Goal: Task Accomplishment & Management: Manage account settings

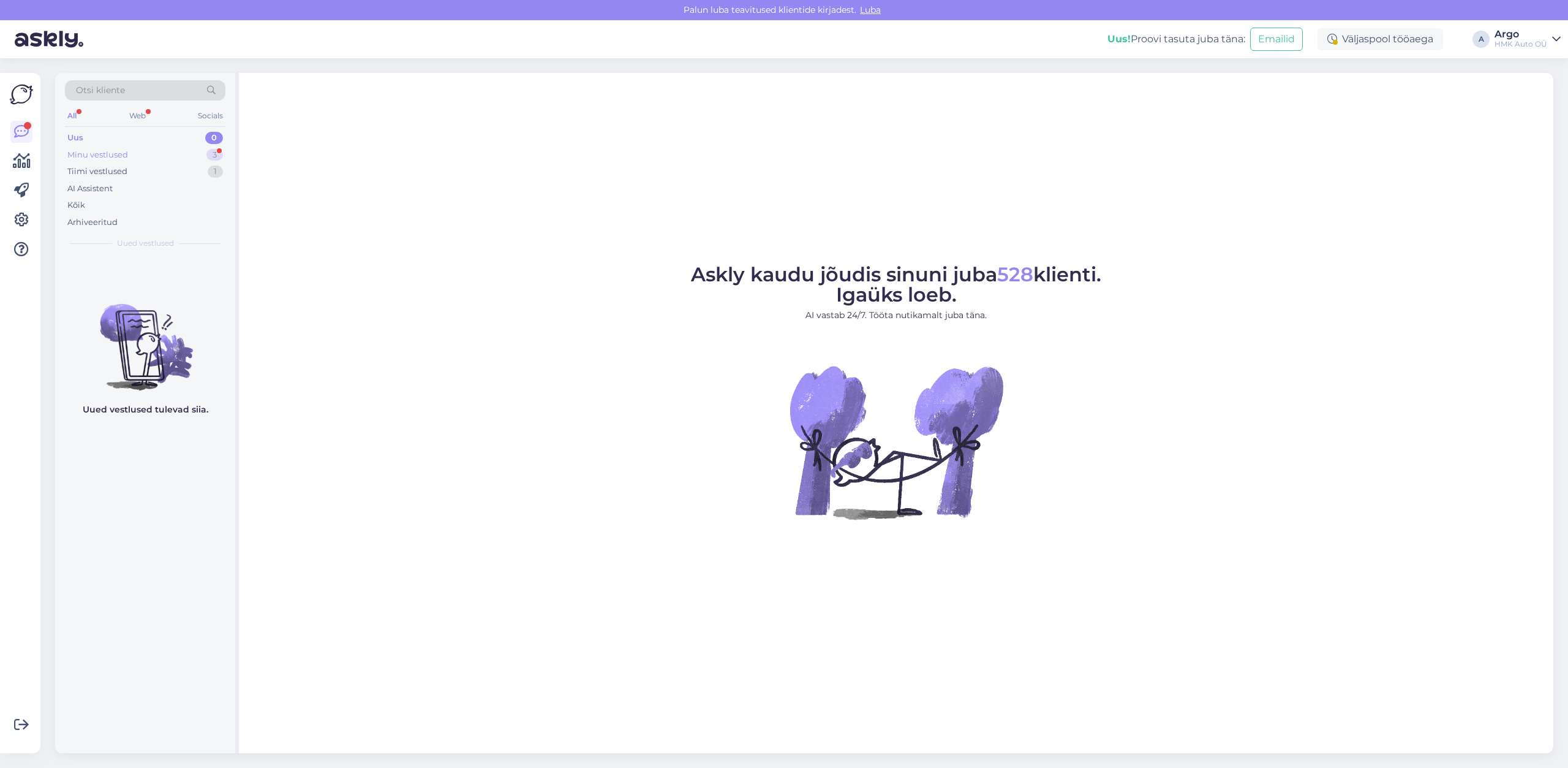
click at [98, 159] on div "Minu vestlused" at bounding box center [98, 154] width 61 height 13
click at [100, 273] on span "#qnma5biu" at bounding box center [115, 270] width 55 height 11
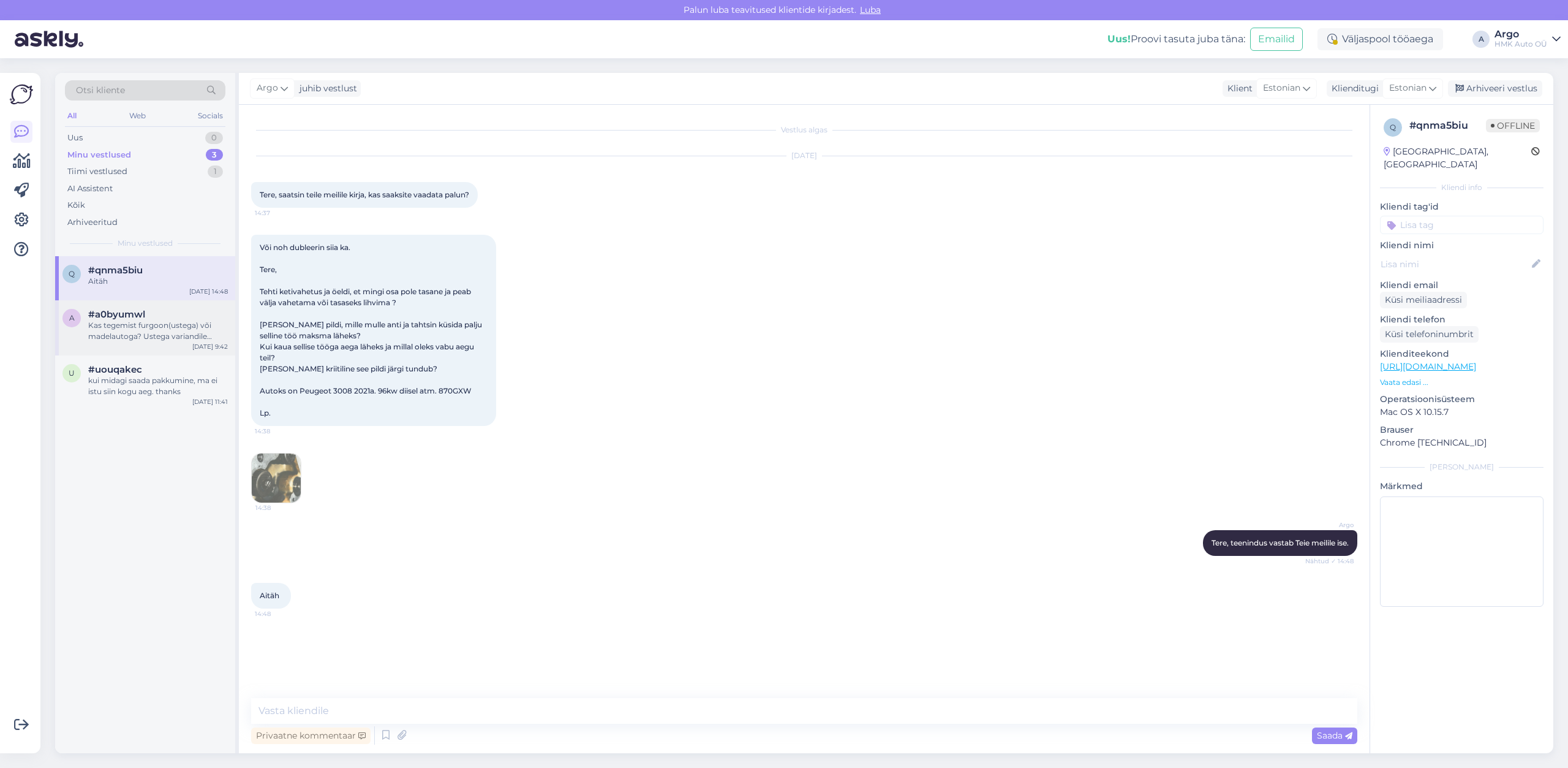
click at [112, 310] on span "#a0byumwl" at bounding box center [116, 314] width 57 height 11
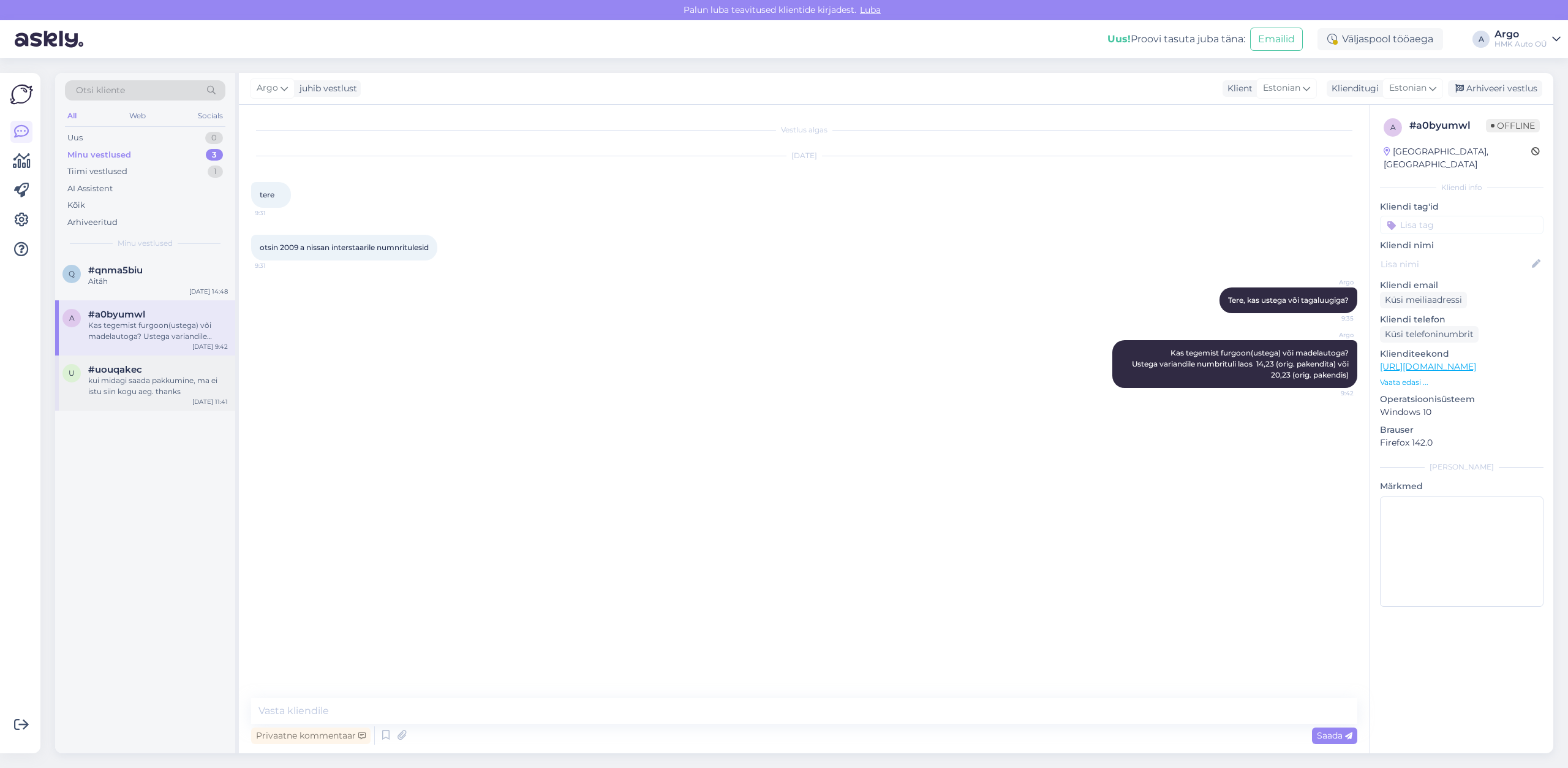
click at [147, 383] on div "kui midagi saada pakkumine, ma ei istu siin kogu aeg. thanks" at bounding box center [157, 386] width 140 height 22
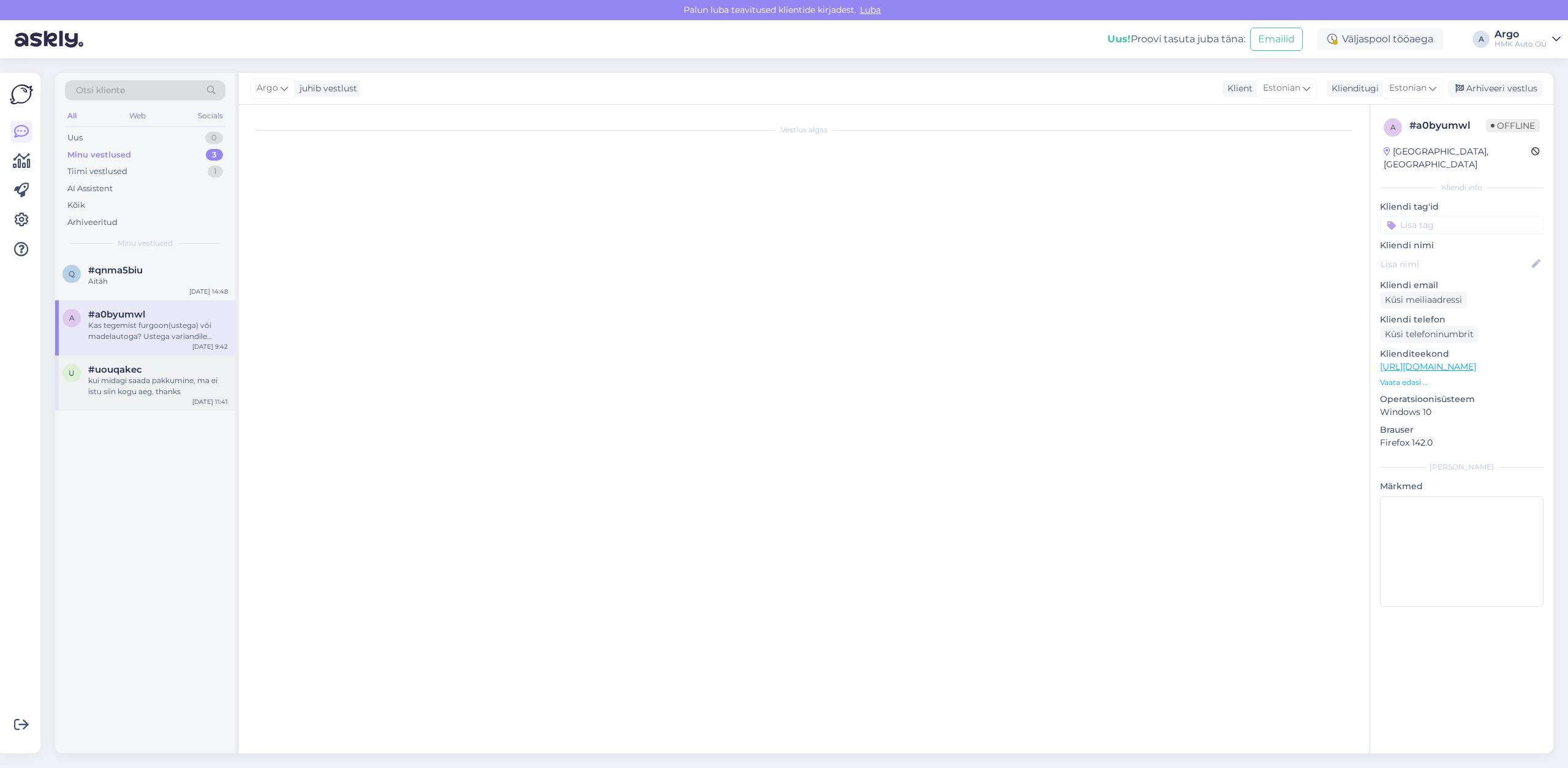
scroll to position [980, 0]
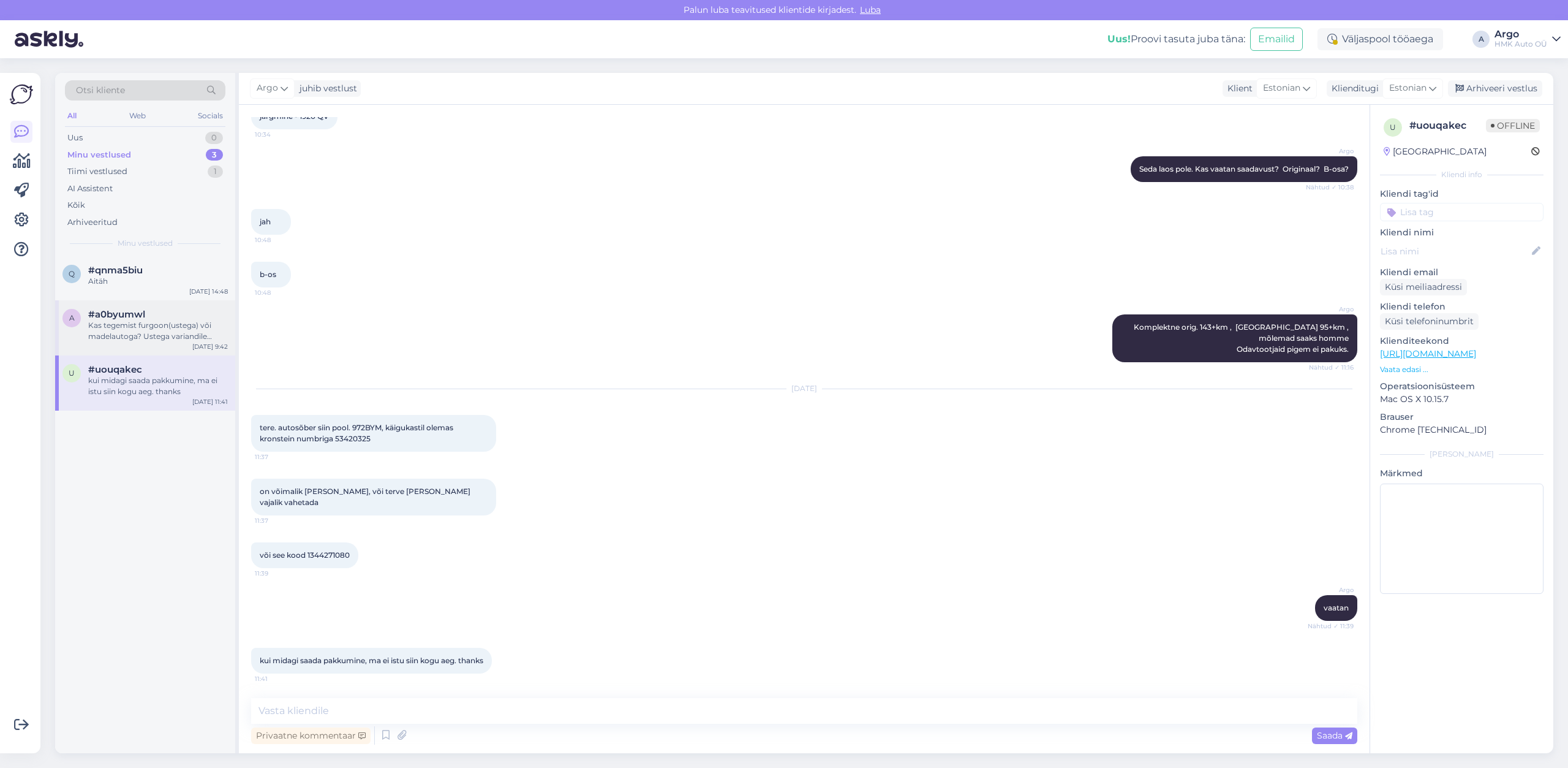
click at [169, 319] on div "#a0byumwl" at bounding box center [157, 314] width 140 height 11
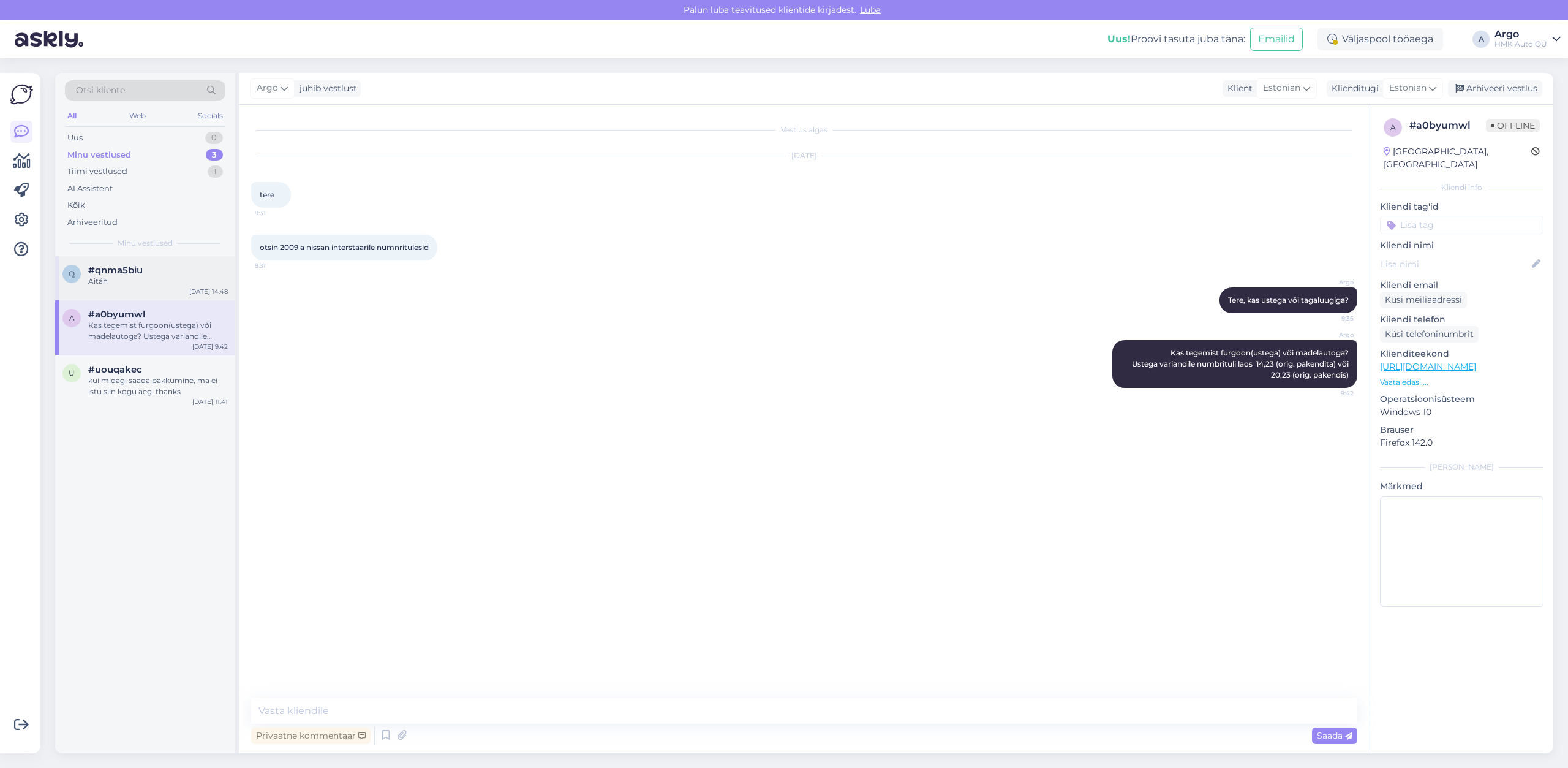
click at [137, 259] on div "q #qnma5biu Aitäh [DATE] 14:48" at bounding box center [146, 278] width 180 height 44
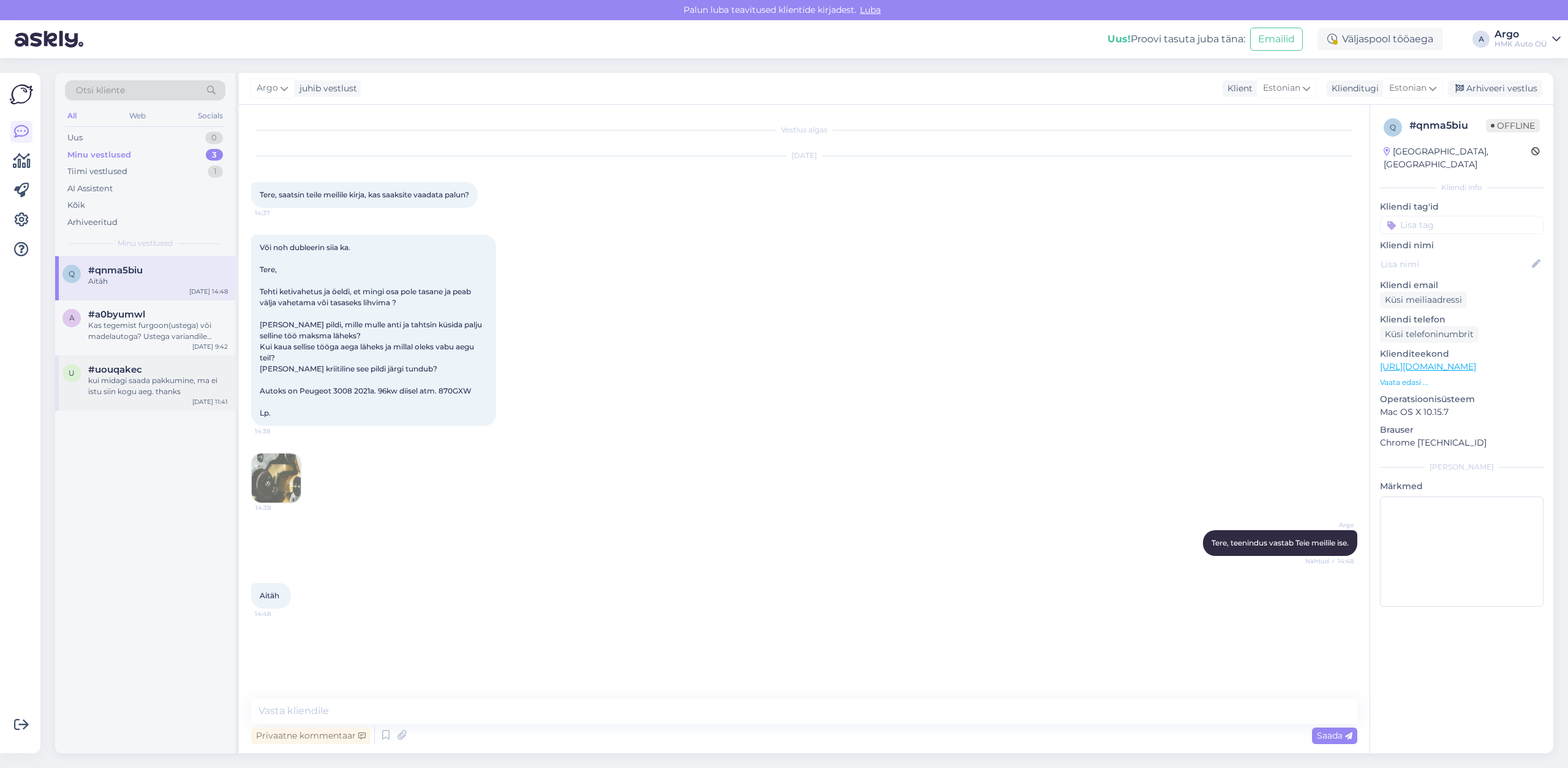
click at [134, 392] on div "kui midagi saada pakkumine, ma ei istu siin kogu aeg. thanks" at bounding box center [157, 386] width 140 height 22
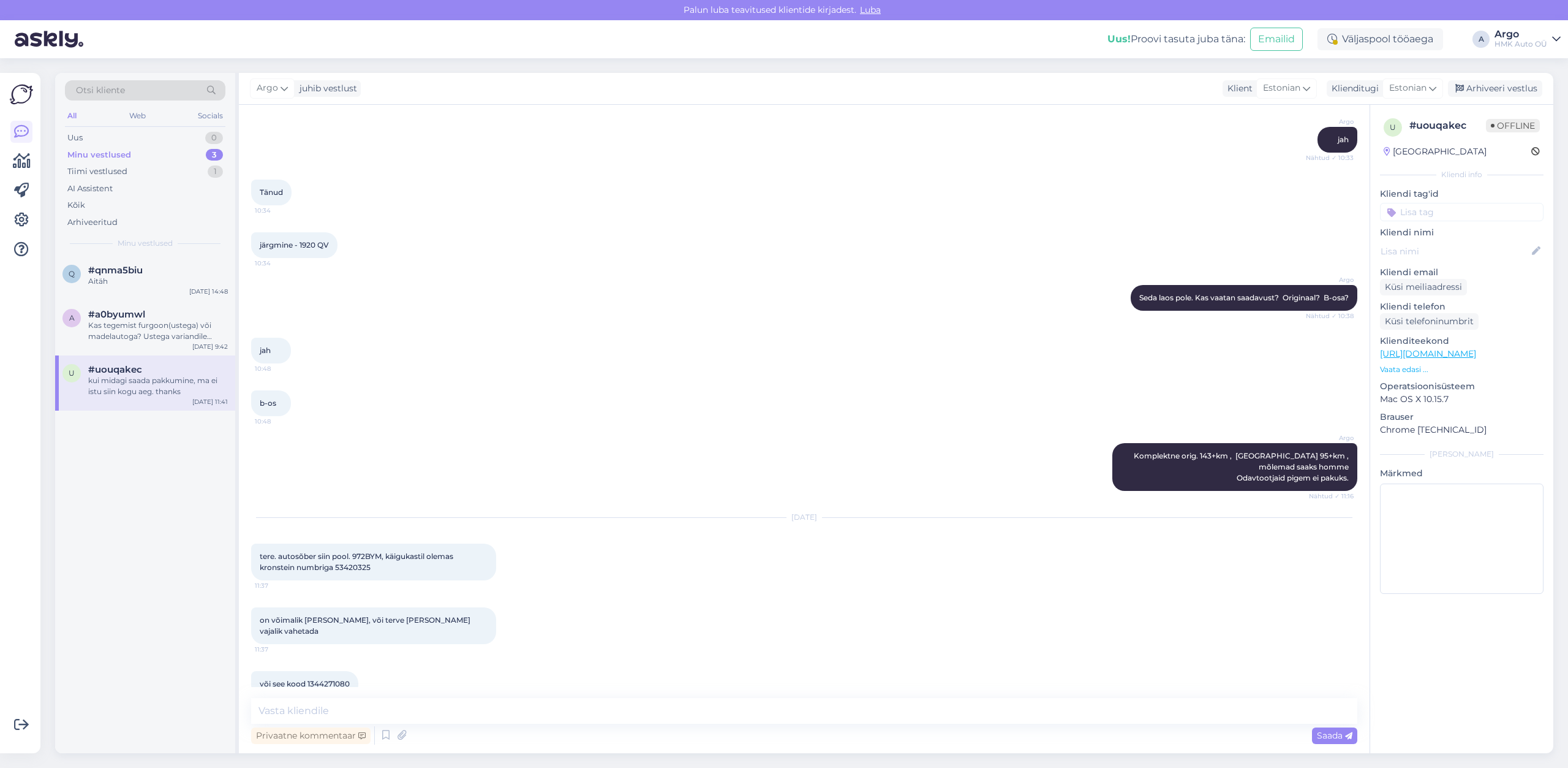
scroll to position [980, 0]
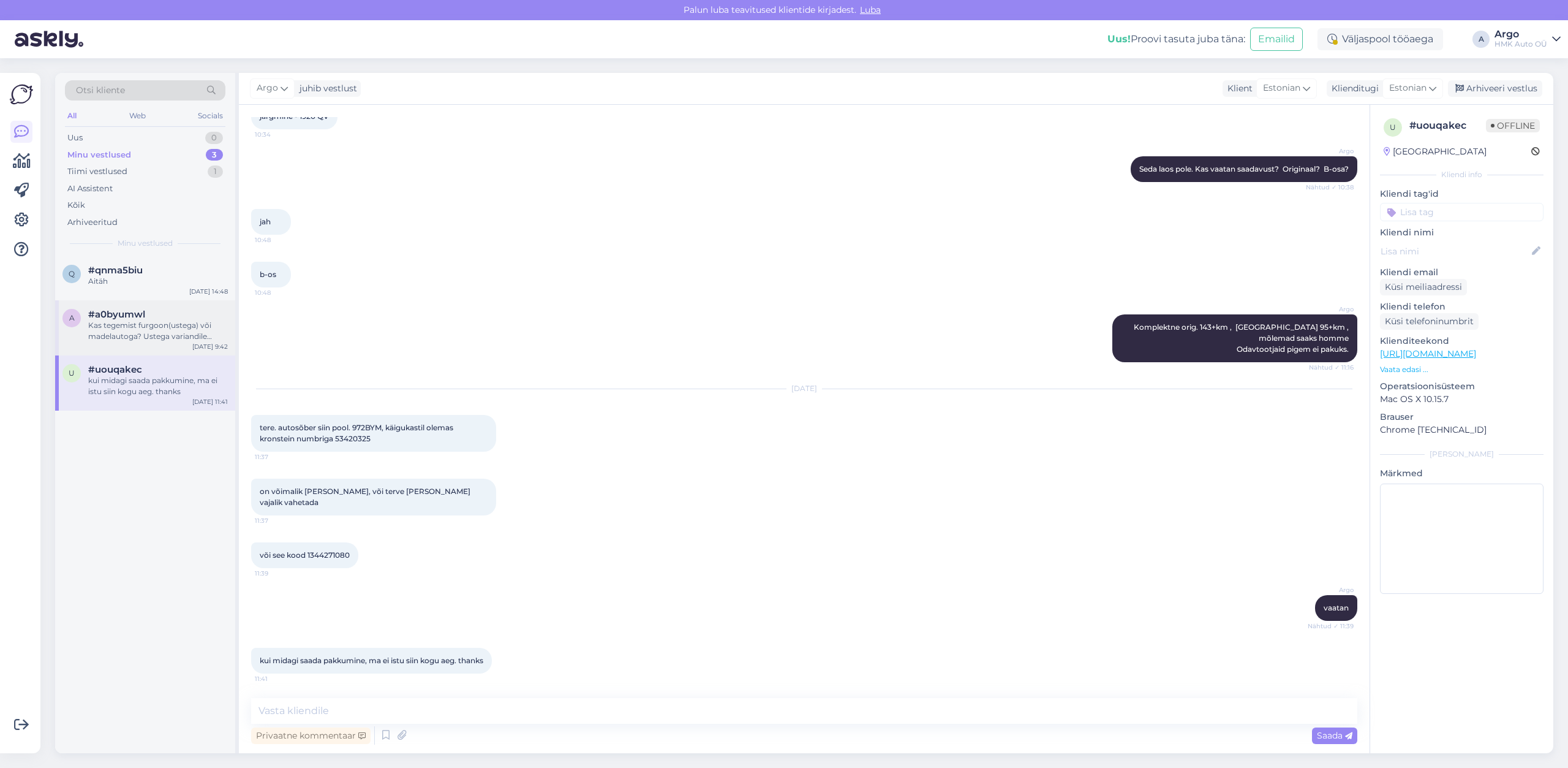
click at [121, 307] on div "a #a0byumwl Kas tegemist furgoon(ustega) või madelautoga? Ustega variandile num…" at bounding box center [146, 327] width 180 height 55
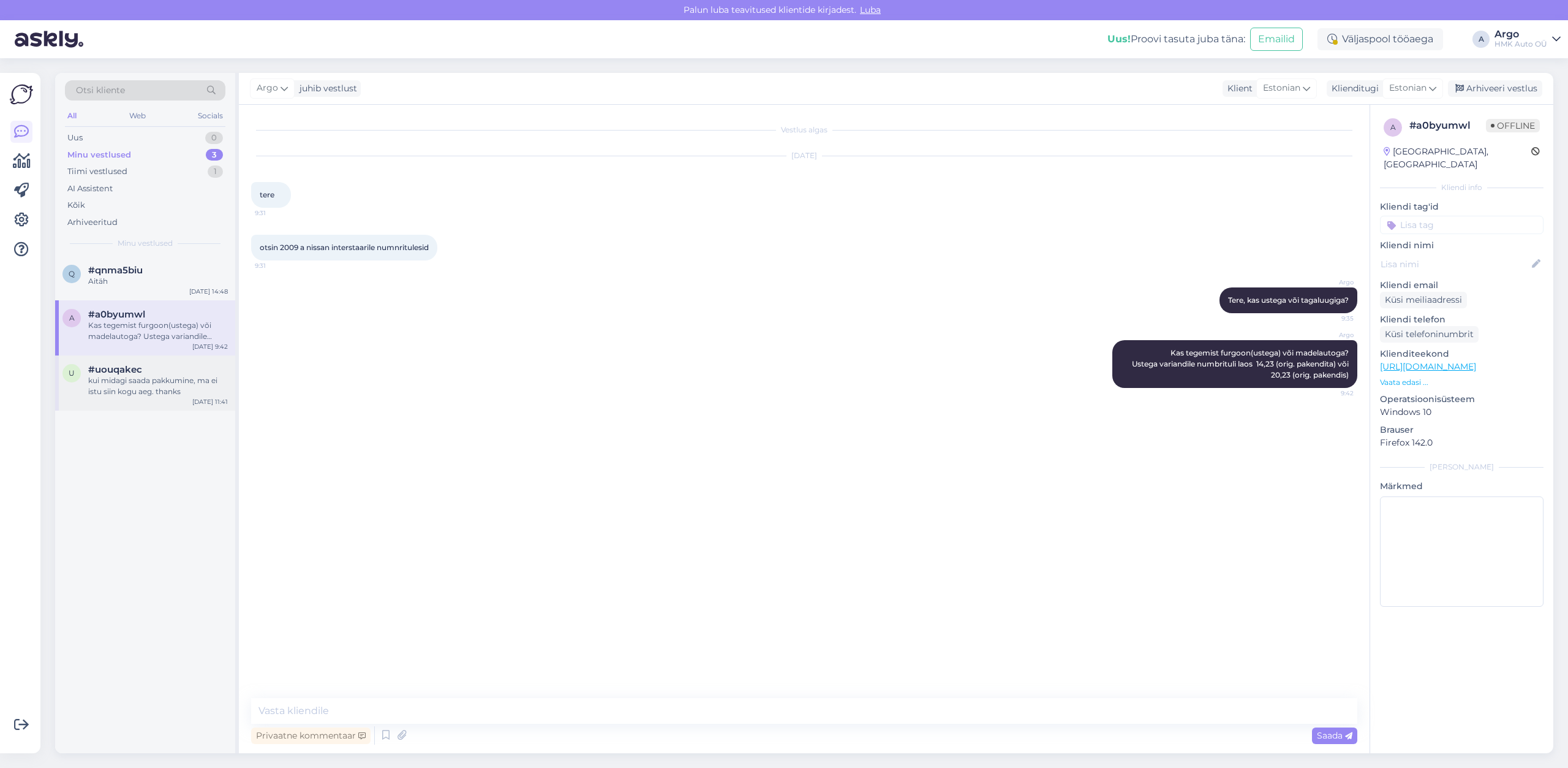
click at [132, 389] on div "kui midagi saada pakkumine, ma ei istu siin kogu aeg. thanks" at bounding box center [157, 386] width 140 height 22
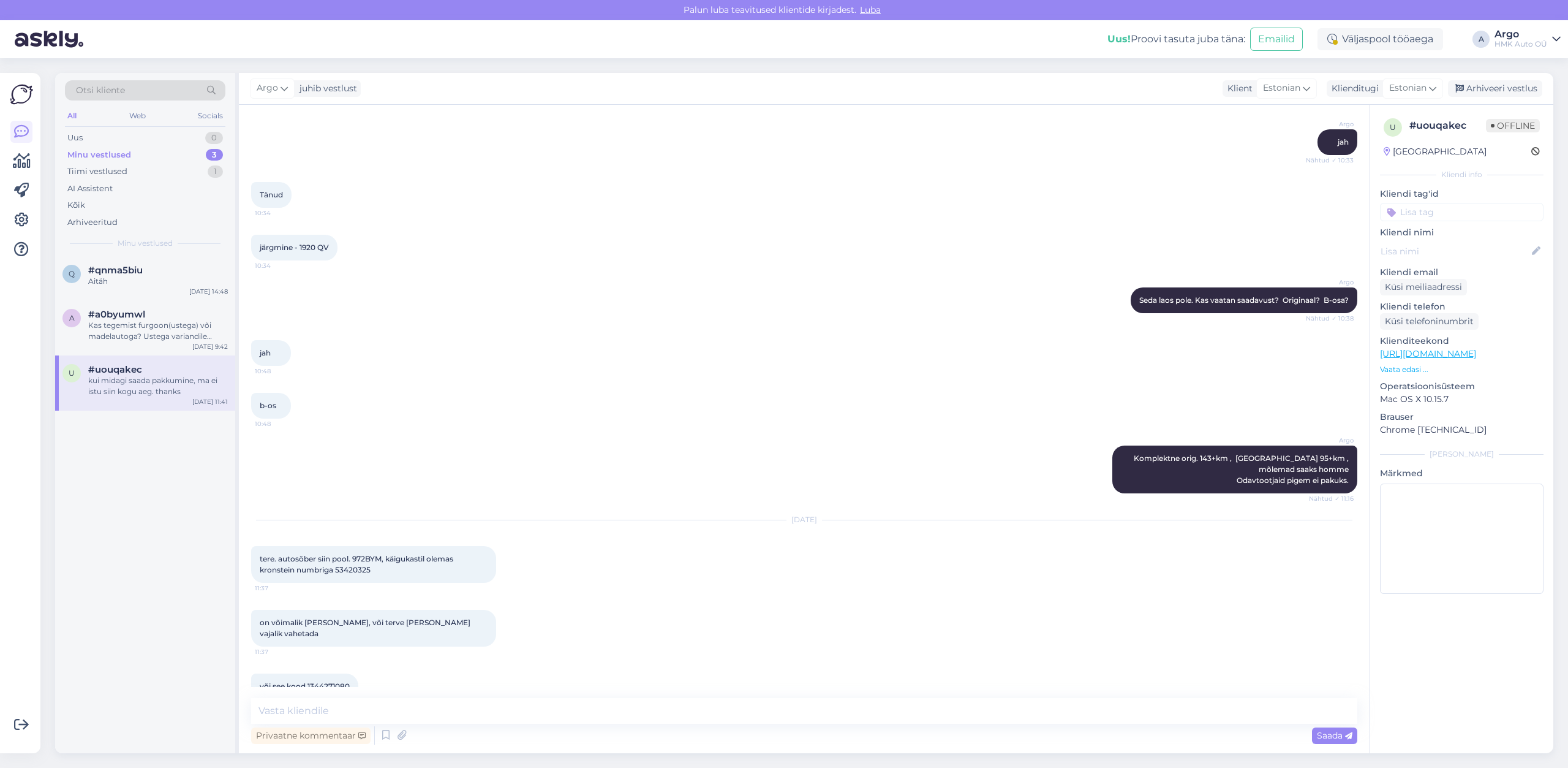
scroll to position [980, 0]
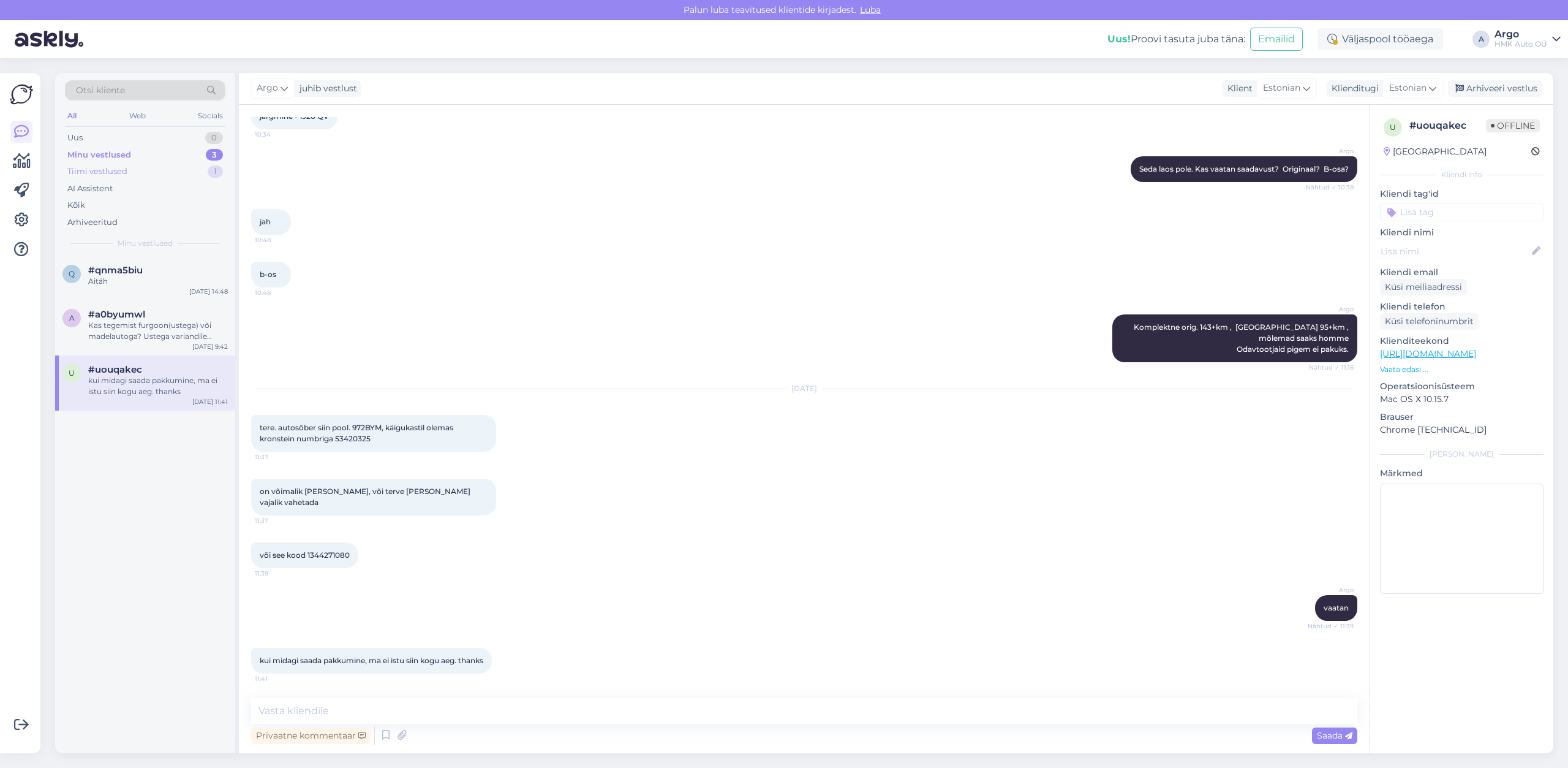
click at [112, 175] on div "Tiimi vestlused" at bounding box center [97, 171] width 60 height 13
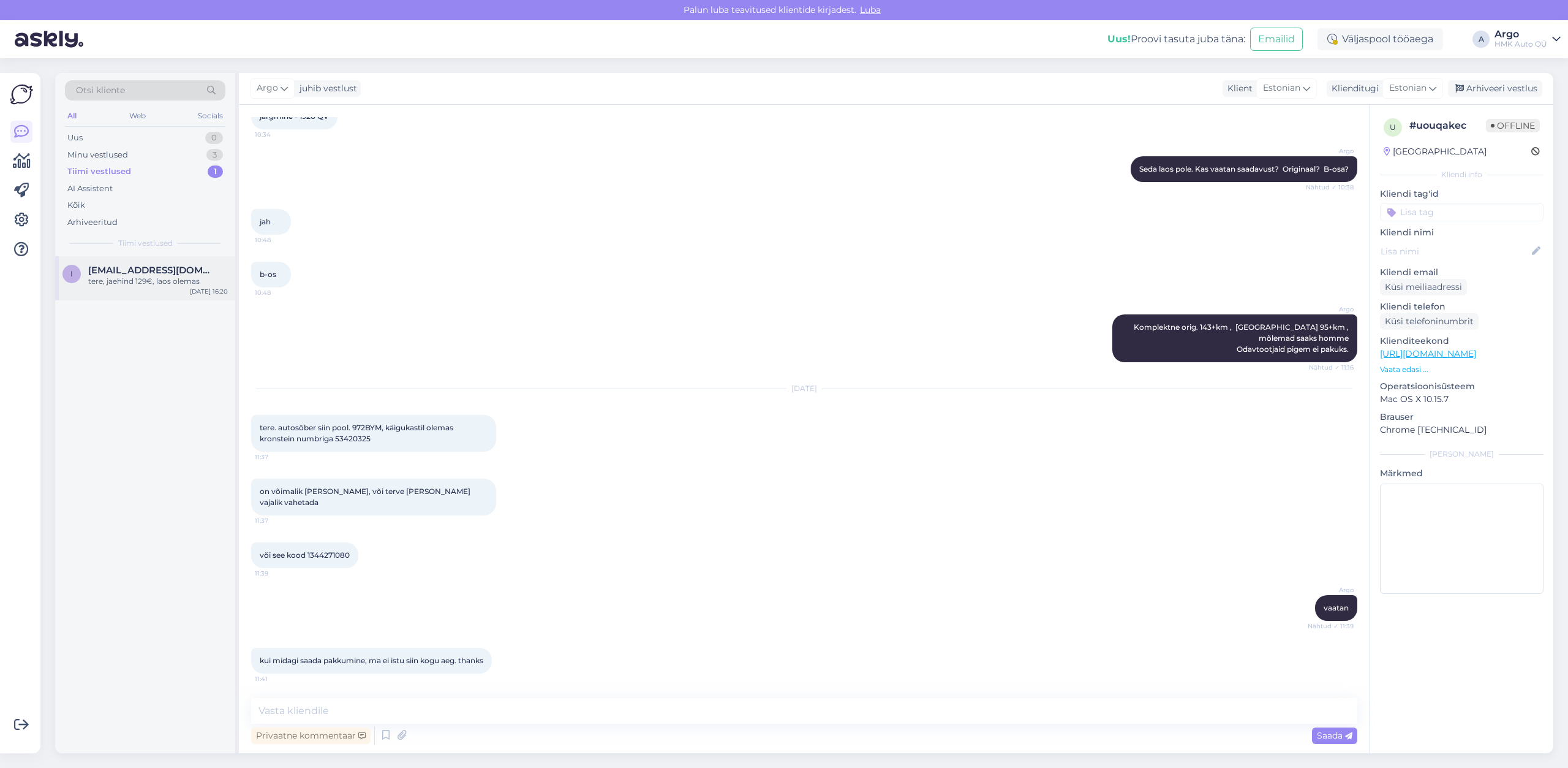
click at [143, 283] on div "tere, jaehind 129€, laos olemas" at bounding box center [157, 281] width 140 height 11
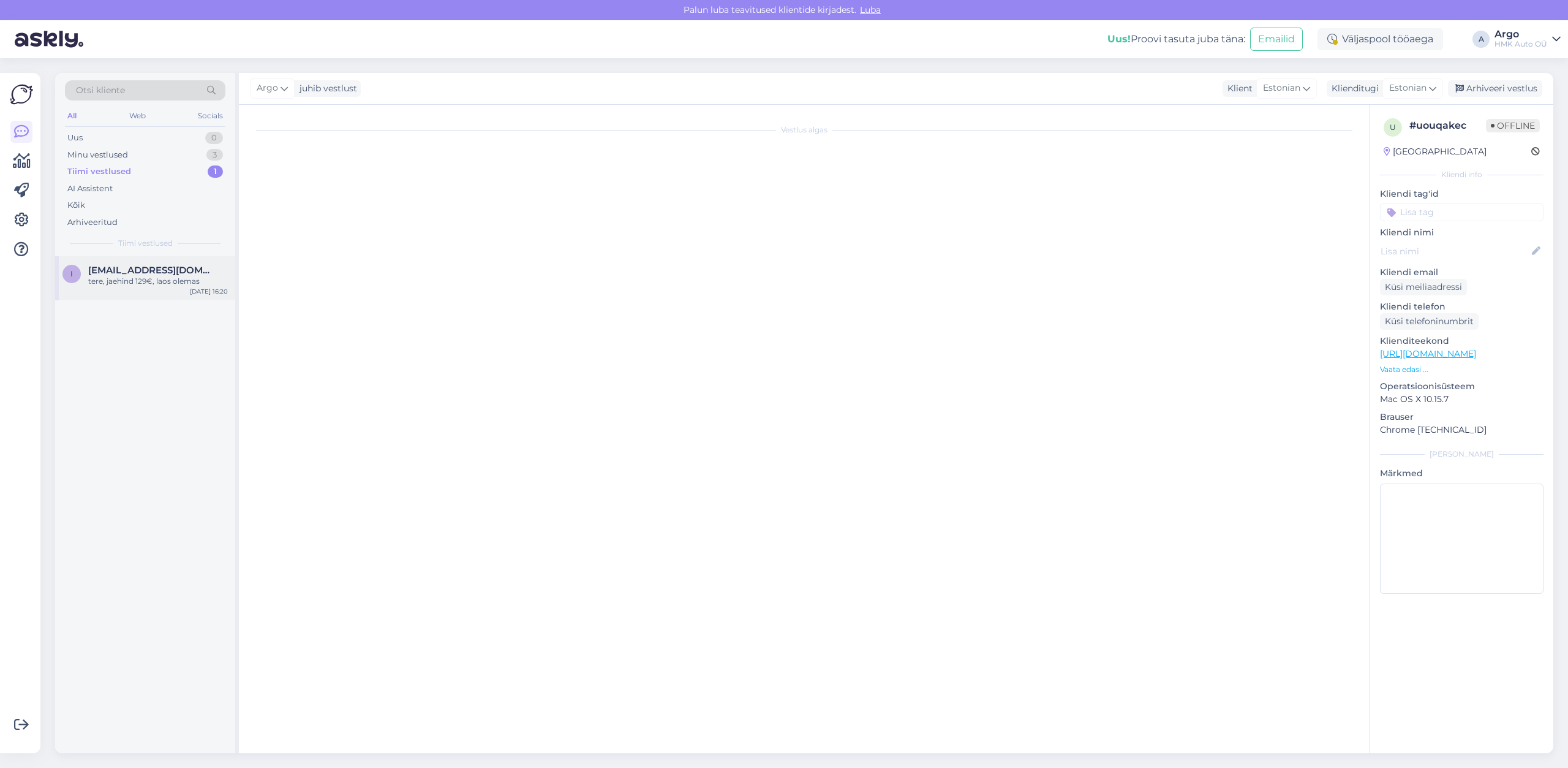
scroll to position [0, 0]
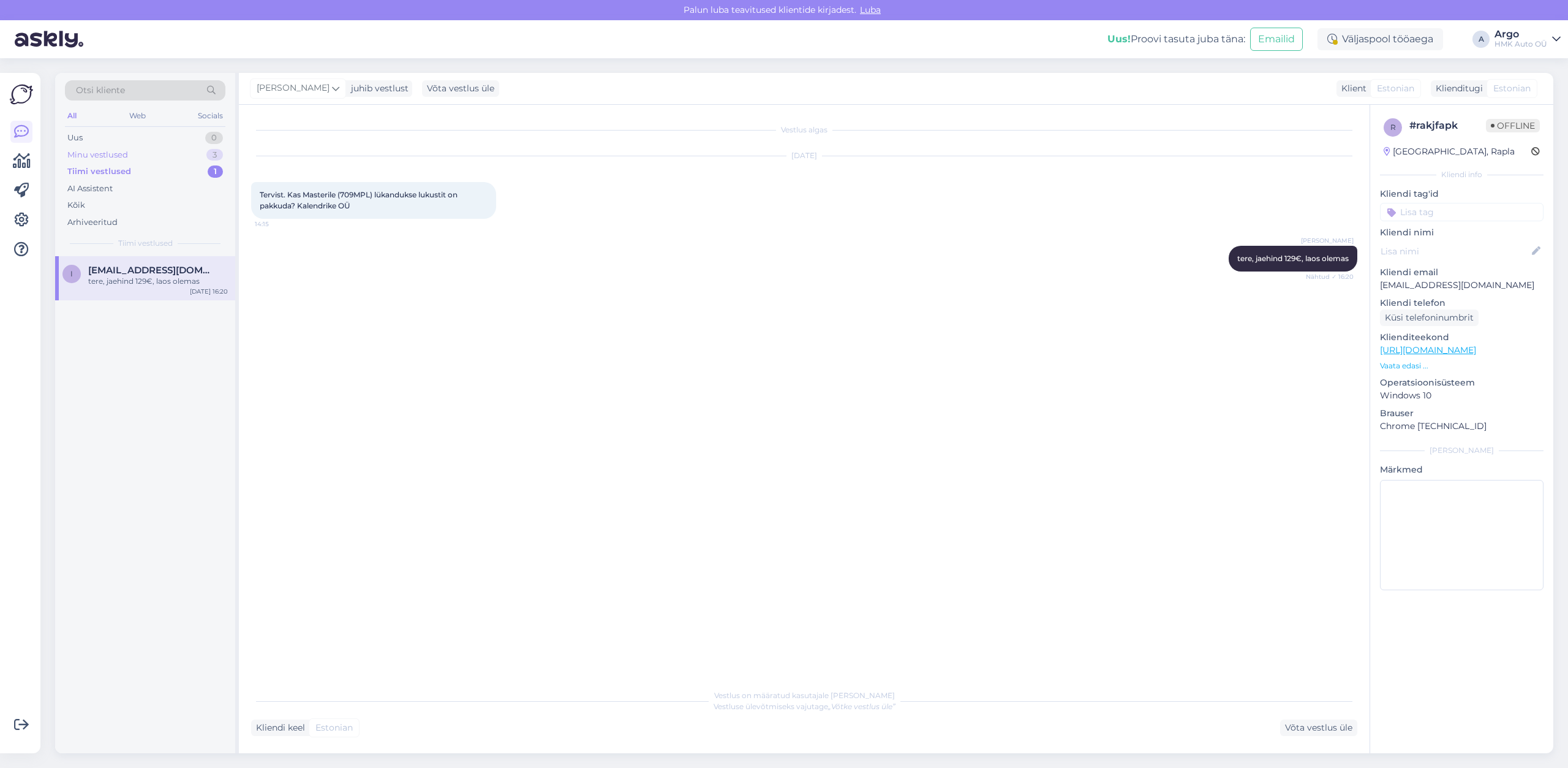
click at [88, 156] on div "Minu vestlused" at bounding box center [98, 154] width 61 height 13
click at [98, 143] on div "Uus 0" at bounding box center [145, 137] width 160 height 17
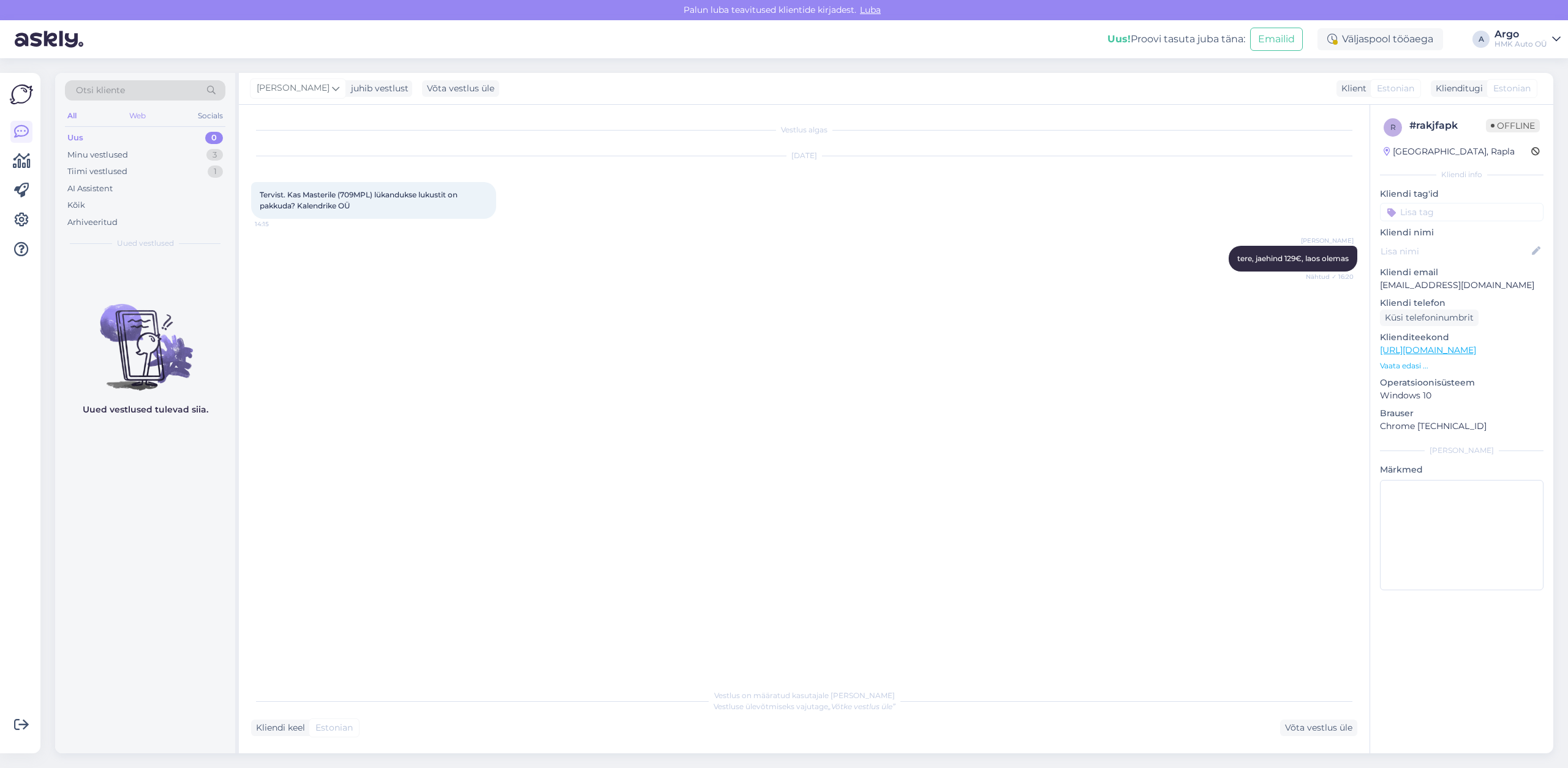
click at [135, 113] on div "Web" at bounding box center [137, 116] width 21 height 16
click at [211, 113] on div "Socials" at bounding box center [210, 116] width 30 height 16
click at [72, 115] on div "All" at bounding box center [72, 116] width 14 height 16
click at [21, 161] on icon at bounding box center [21, 161] width 18 height 15
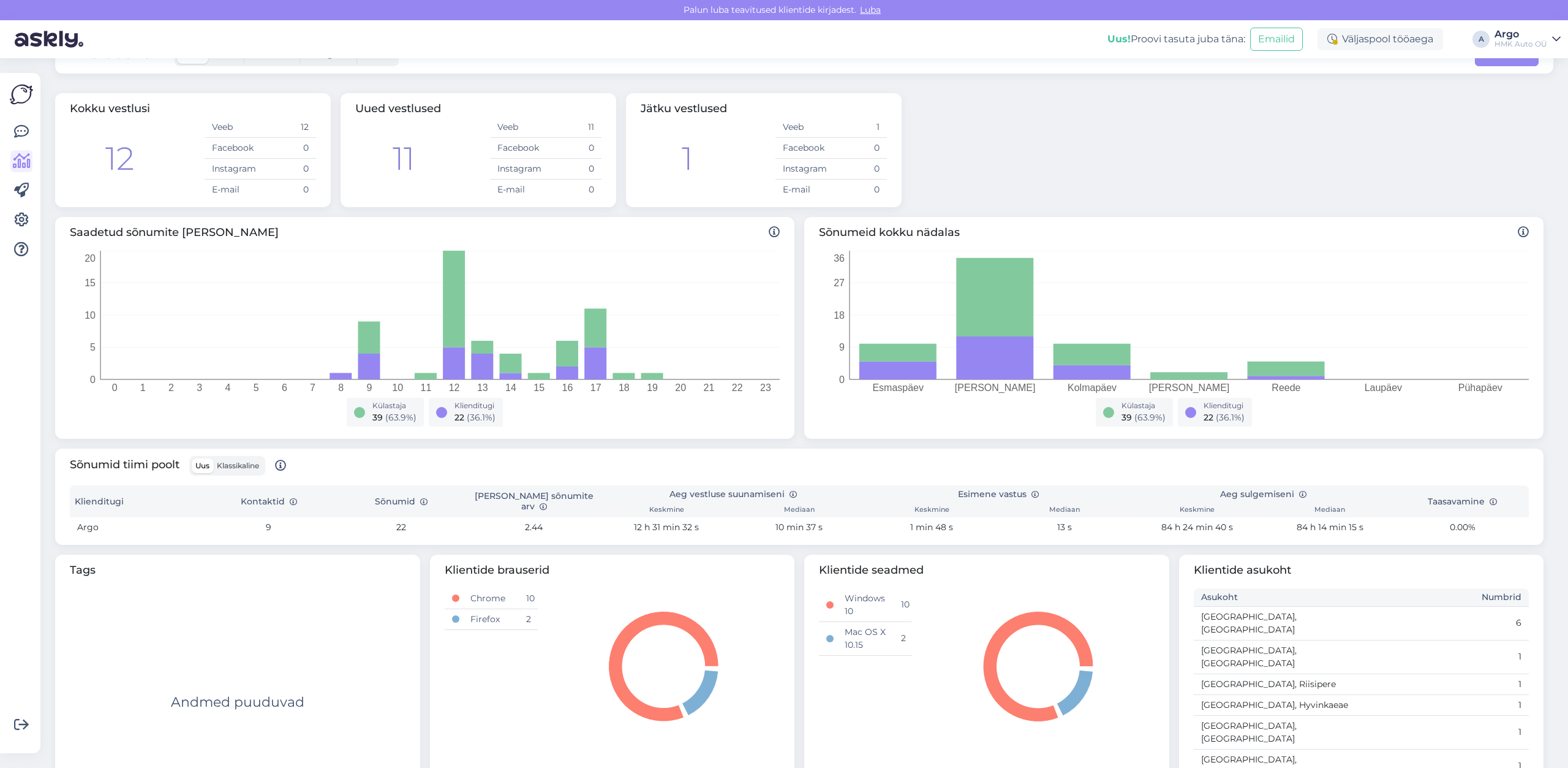
scroll to position [49, 0]
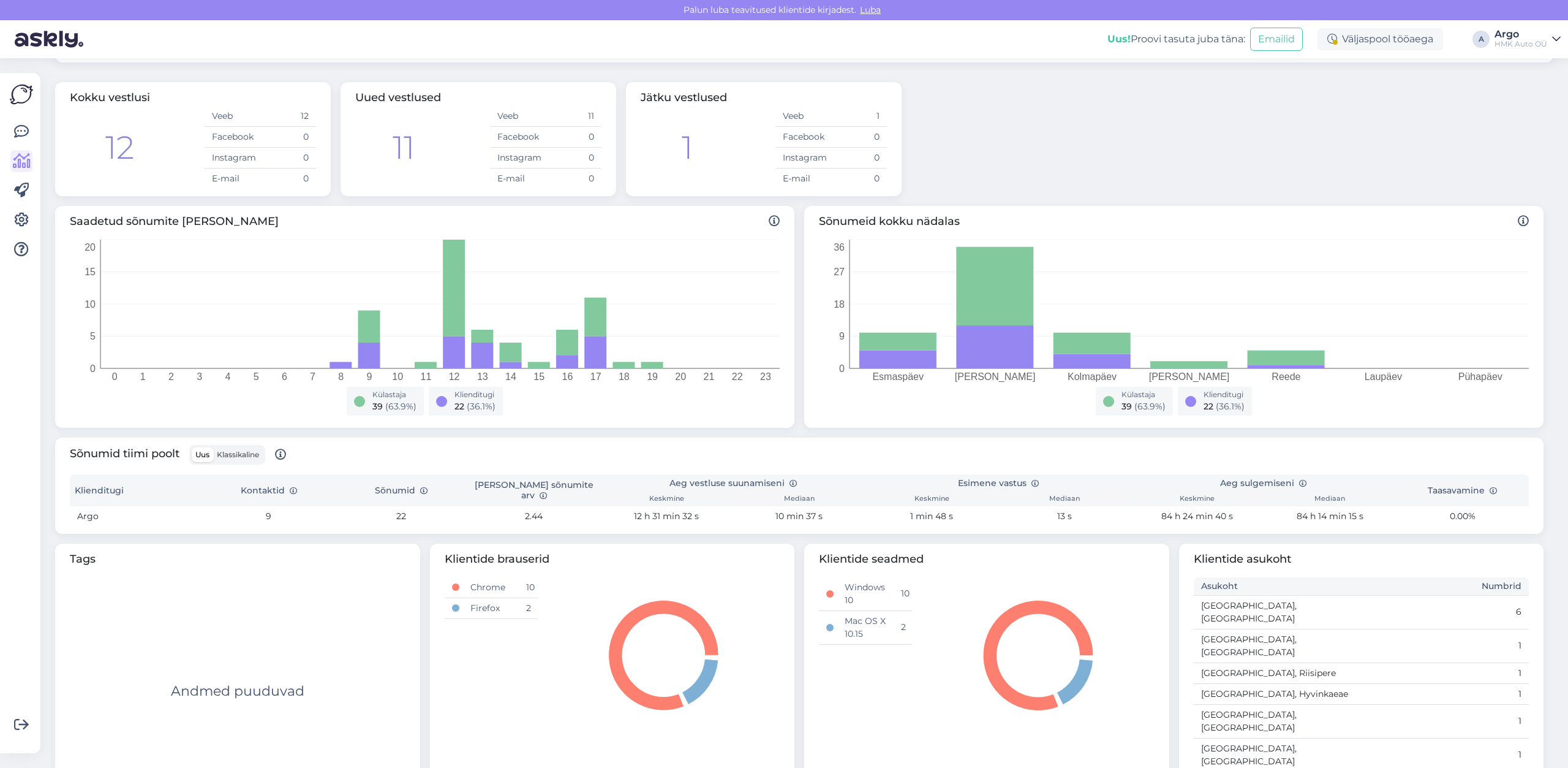
click at [256, 453] on span "Klassikaline" at bounding box center [237, 454] width 42 height 9
click at [213, 447] on input "Klassikaline" at bounding box center [213, 447] width 0 height 0
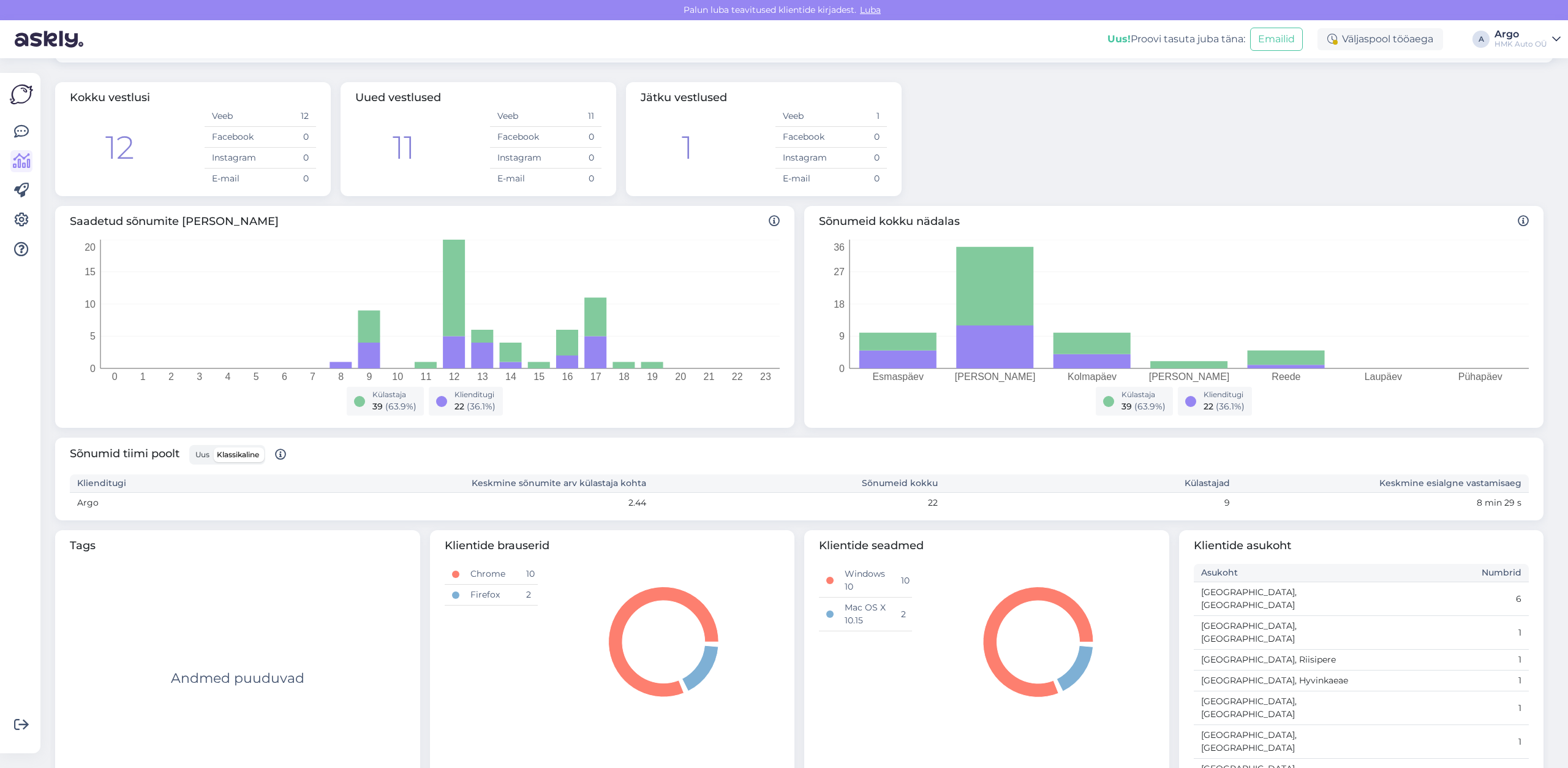
scroll to position [35, 0]
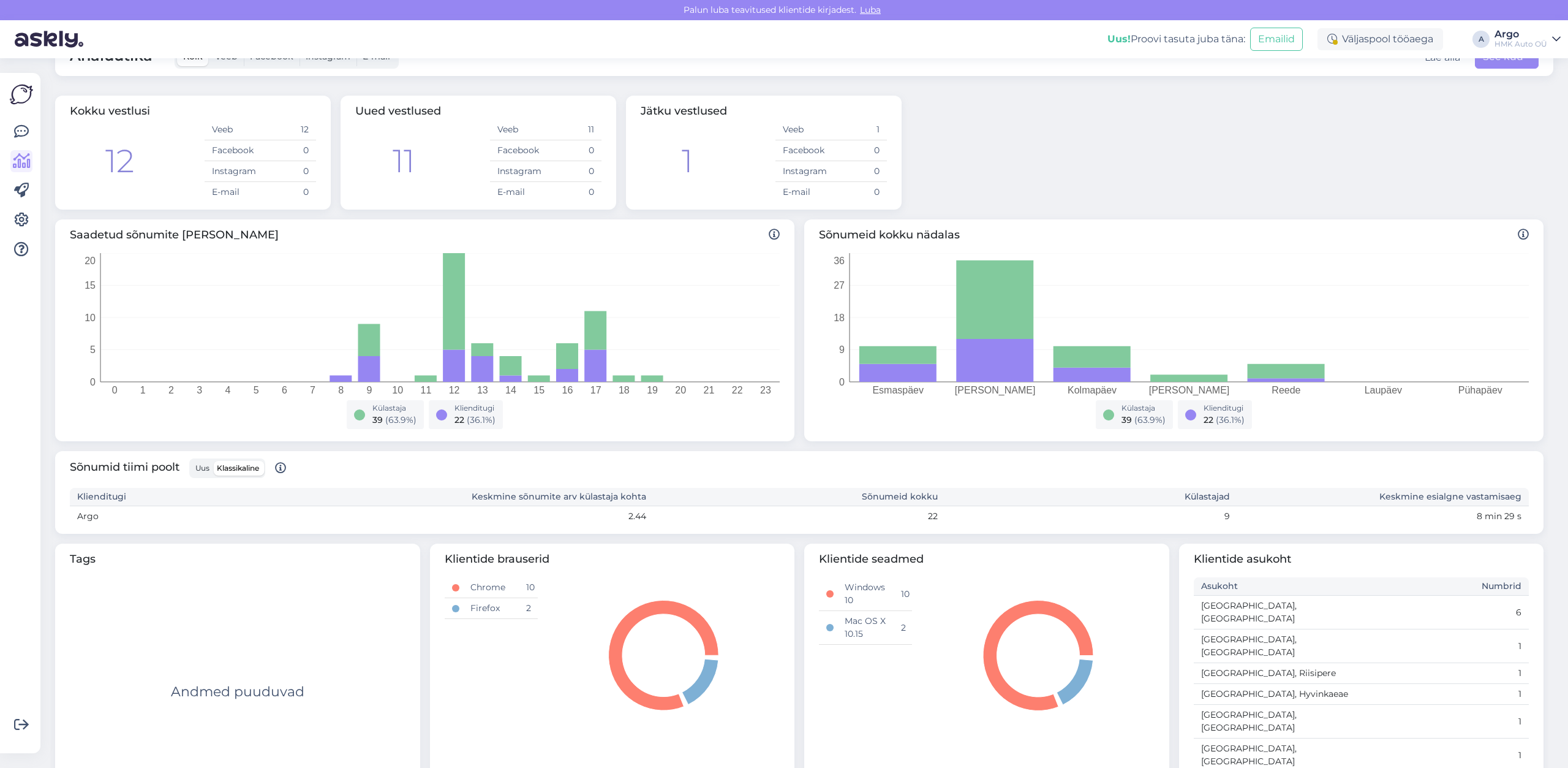
click at [212, 472] on label "Uus" at bounding box center [202, 468] width 21 height 15
click at [191, 461] on input "Uus" at bounding box center [191, 461] width 0 height 0
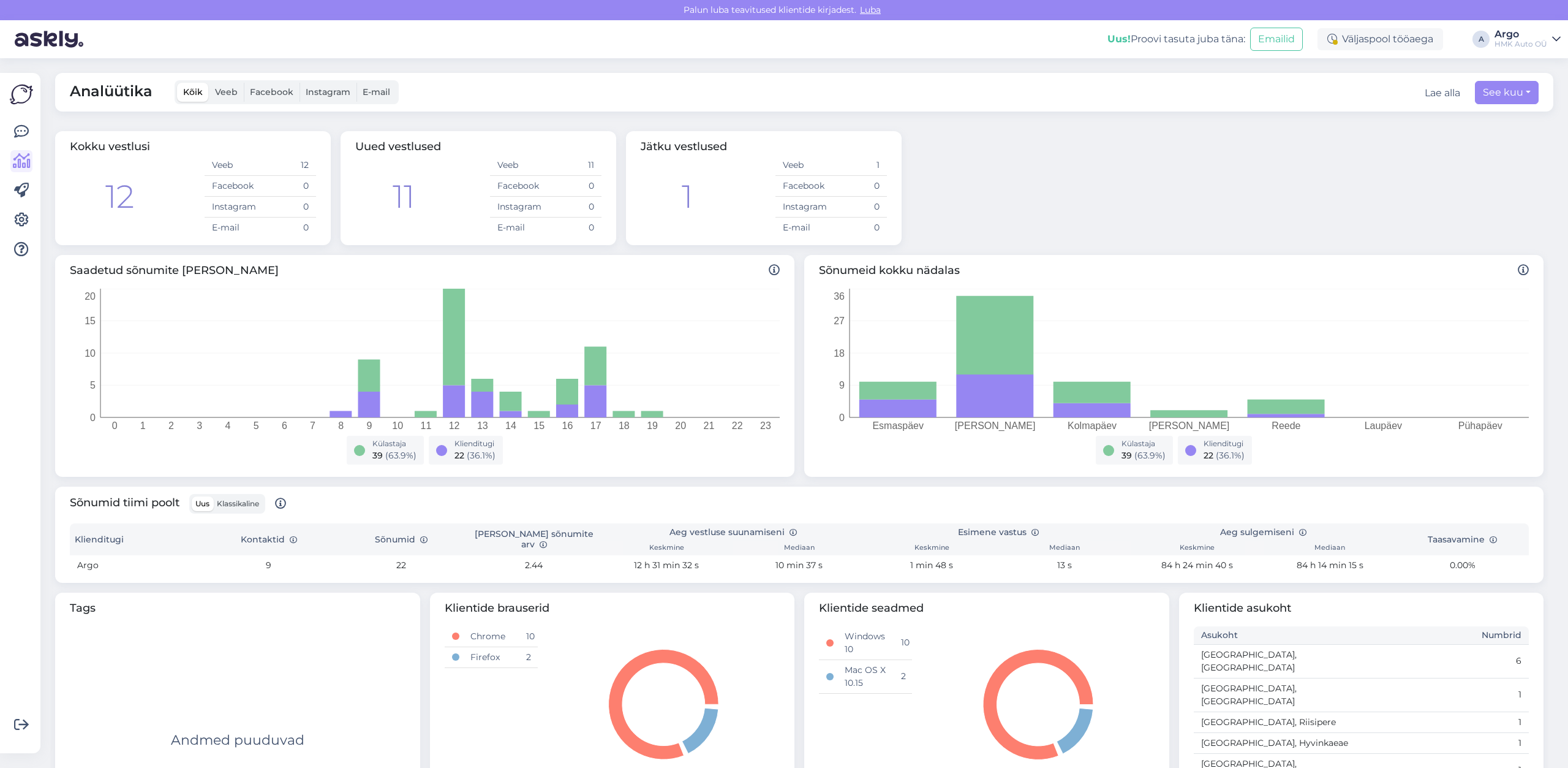
scroll to position [49, 0]
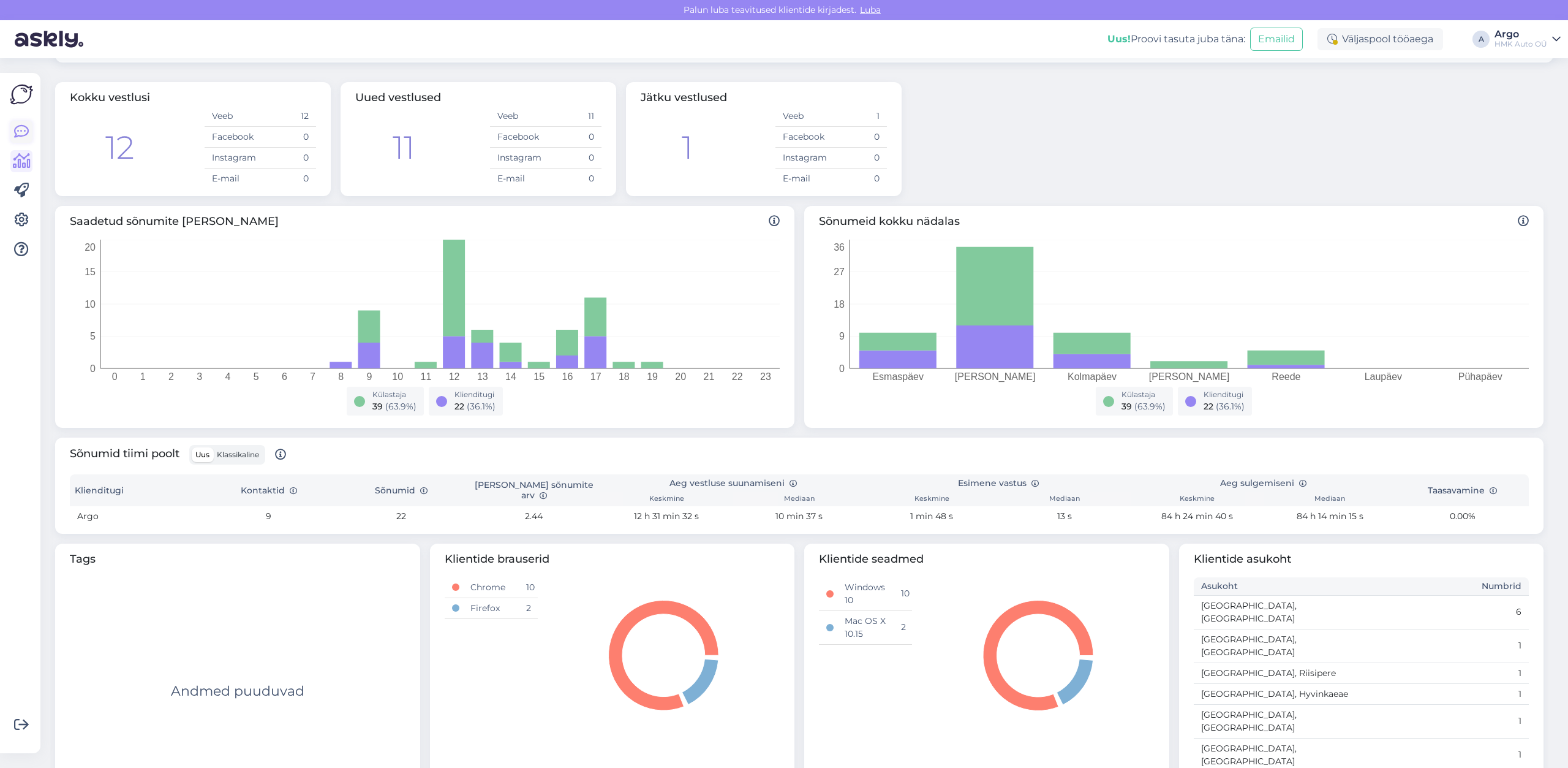
click at [30, 129] on link at bounding box center [21, 132] width 22 height 22
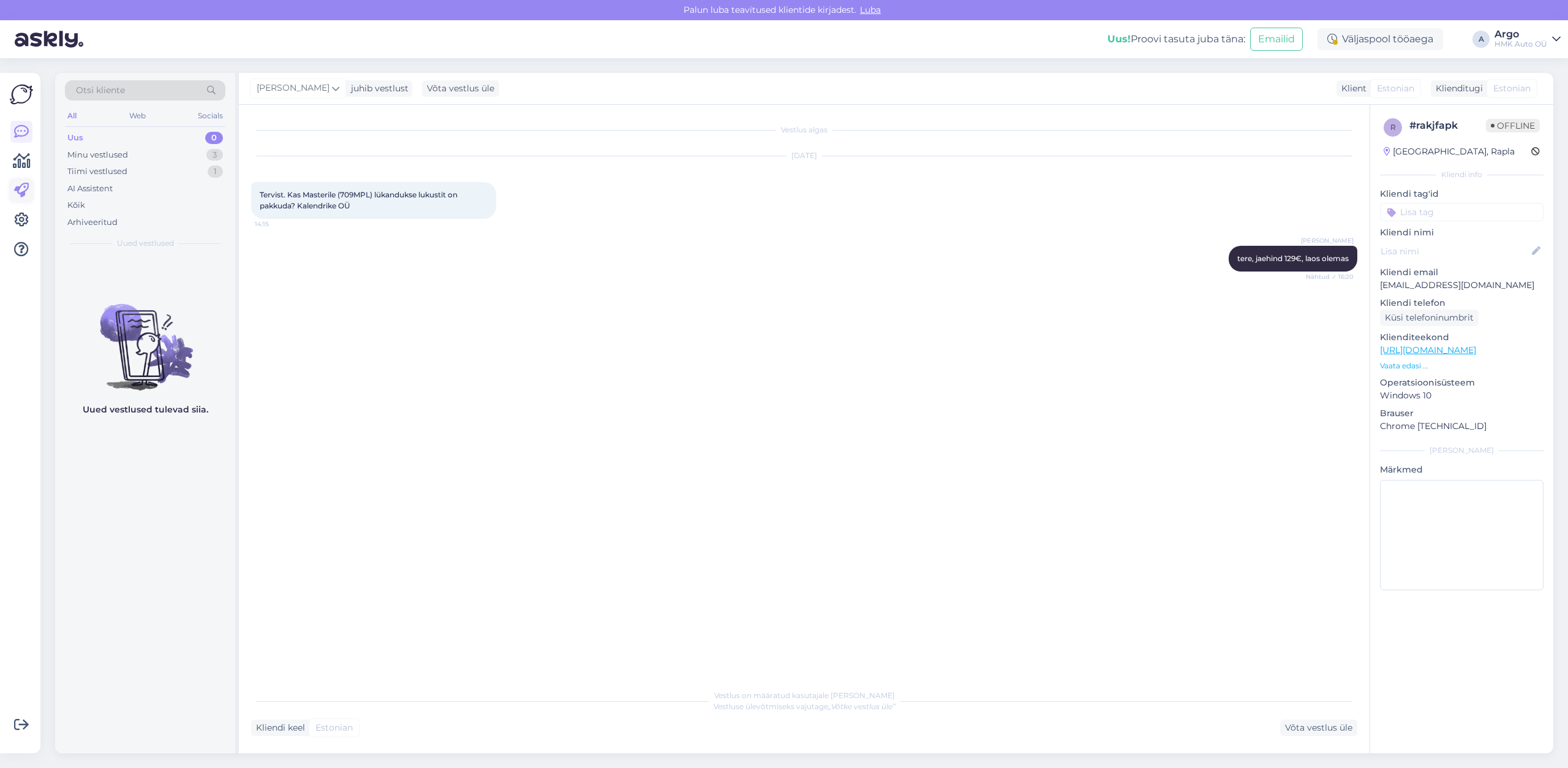
click at [27, 187] on icon at bounding box center [21, 191] width 15 height 15
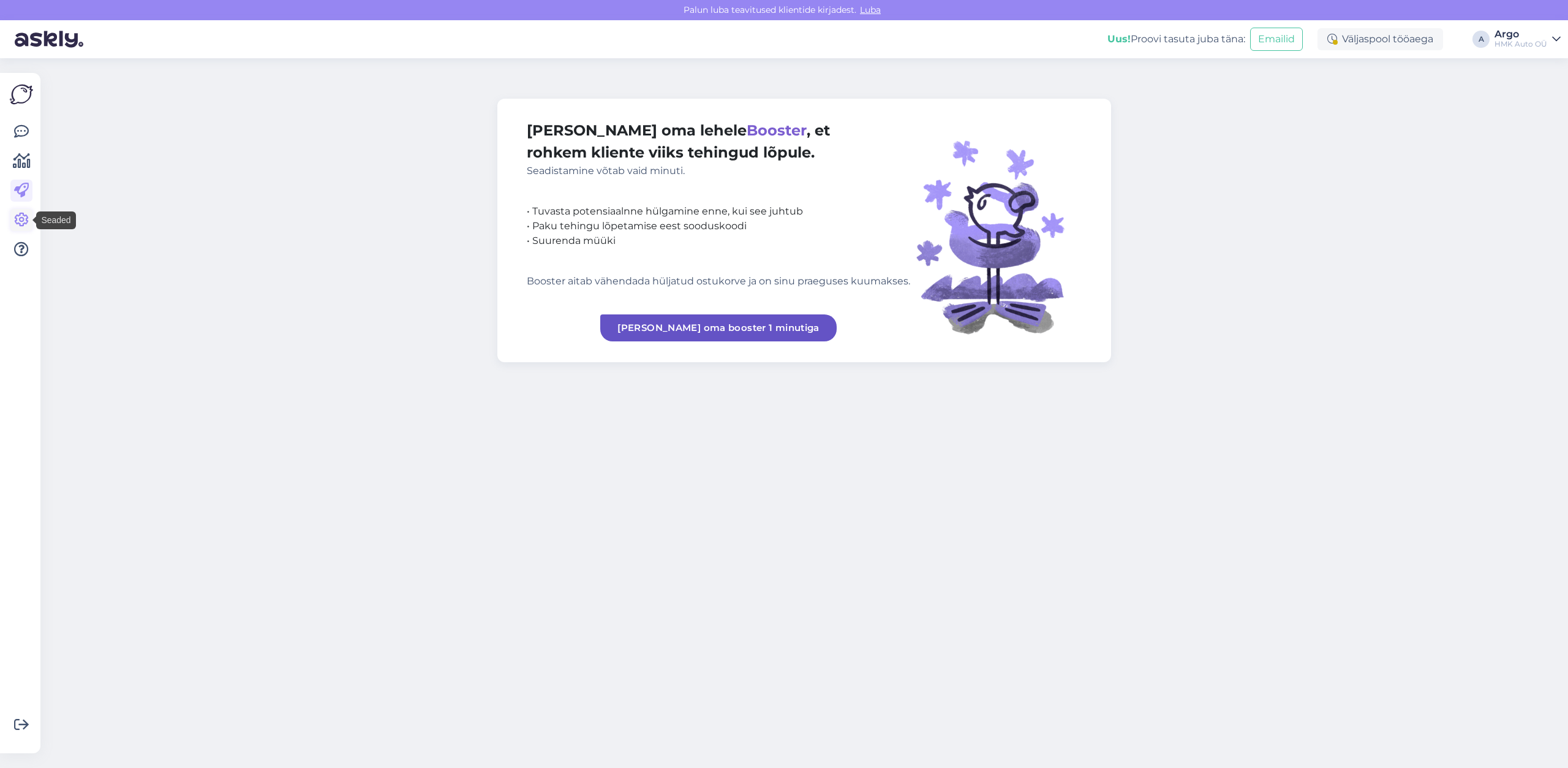
click at [18, 211] on link at bounding box center [21, 220] width 22 height 22
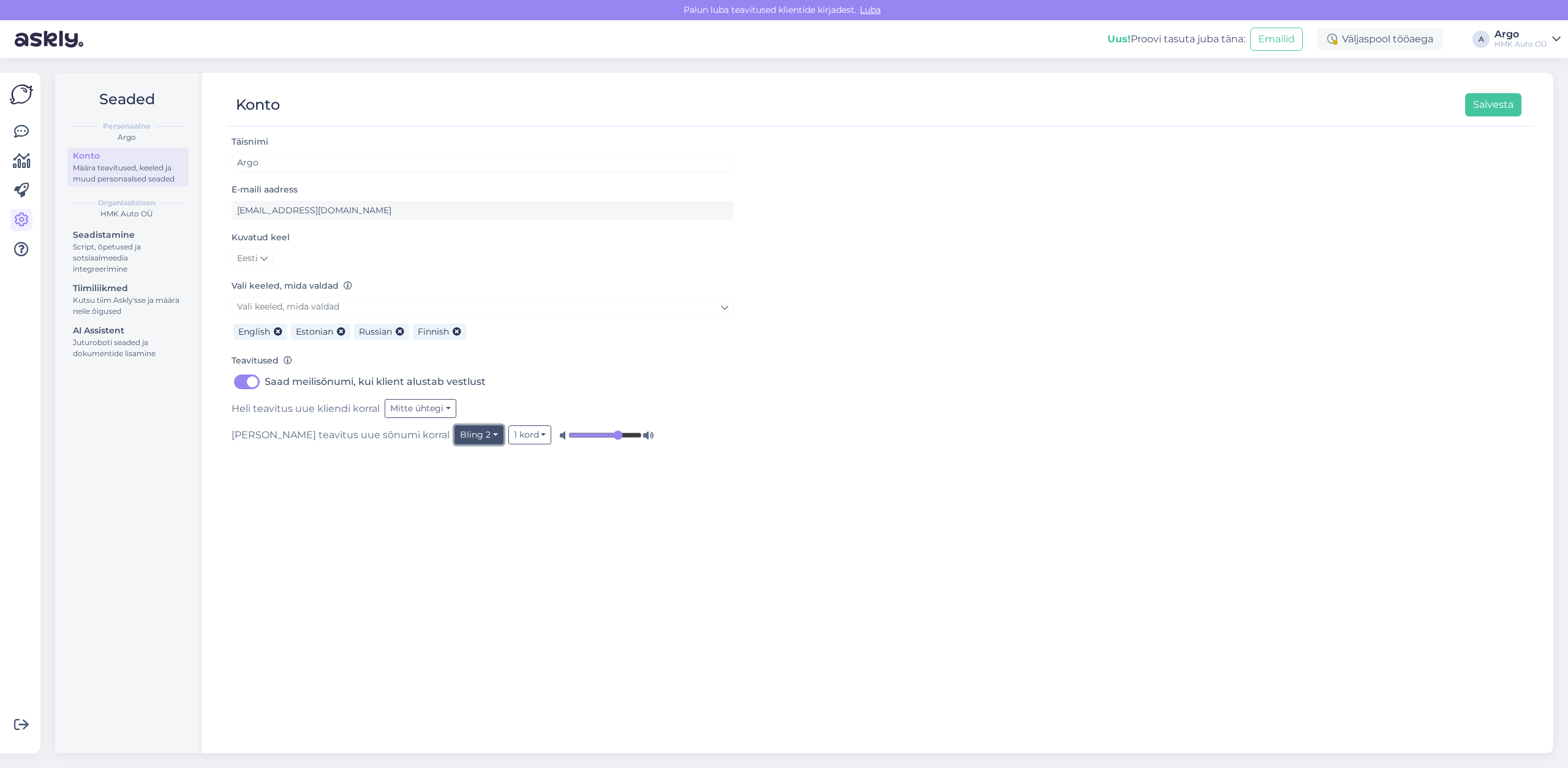
click at [454, 435] on button "Bling 2" at bounding box center [479, 435] width 49 height 19
click at [412, 511] on link "Bells 1" at bounding box center [457, 519] width 91 height 20
drag, startPoint x: 543, startPoint y: 432, endPoint x: 553, endPoint y: 432, distance: 10.0
type input "0.8"
click at [564, 432] on input "range" at bounding box center [600, 435] width 73 height 13
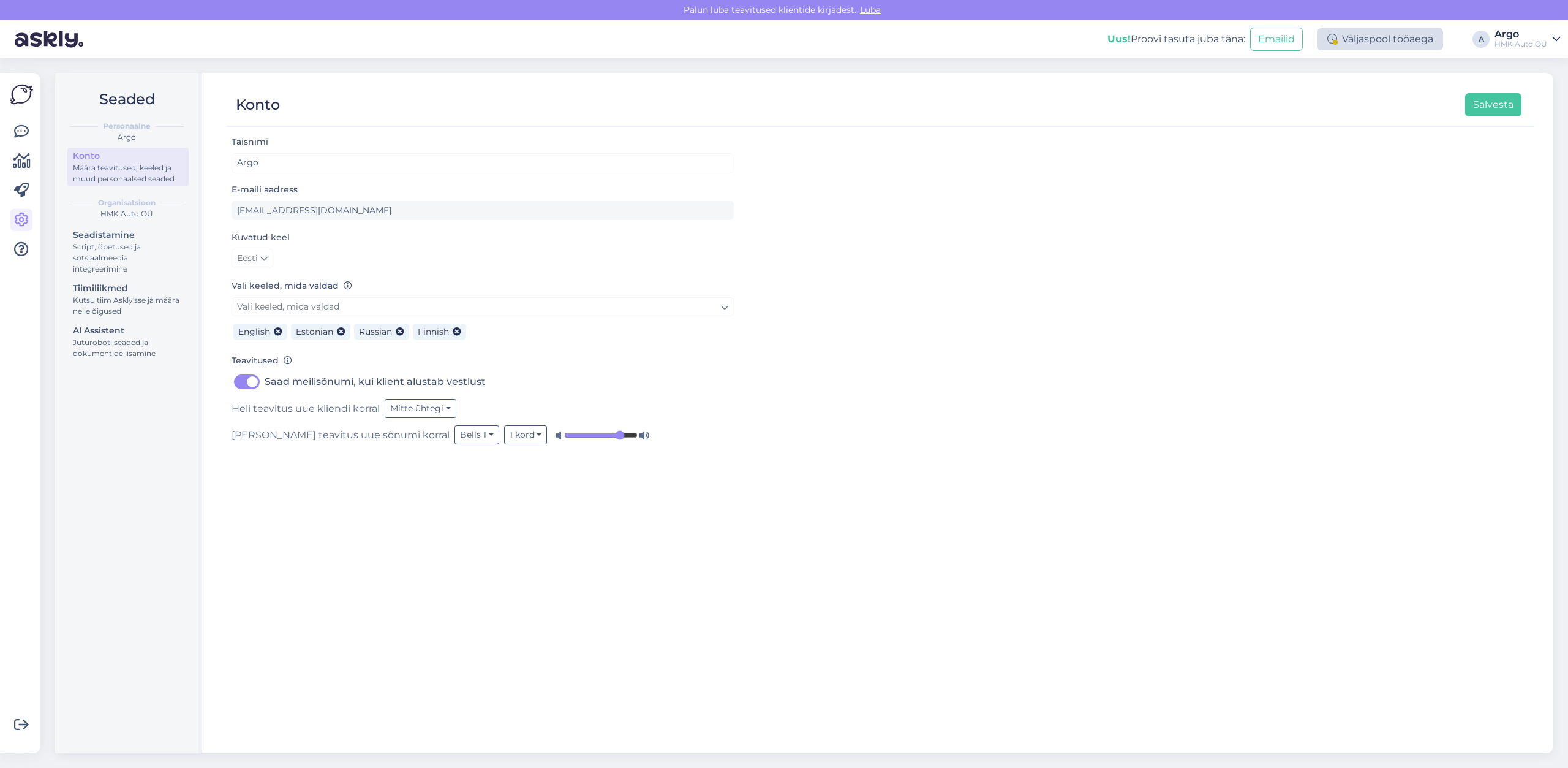
click at [1340, 41] on div "Väljaspool tööaega" at bounding box center [1380, 39] width 126 height 22
click at [1492, 110] on button "Salvesta" at bounding box center [1493, 104] width 56 height 23
click at [15, 96] on img at bounding box center [21, 94] width 23 height 23
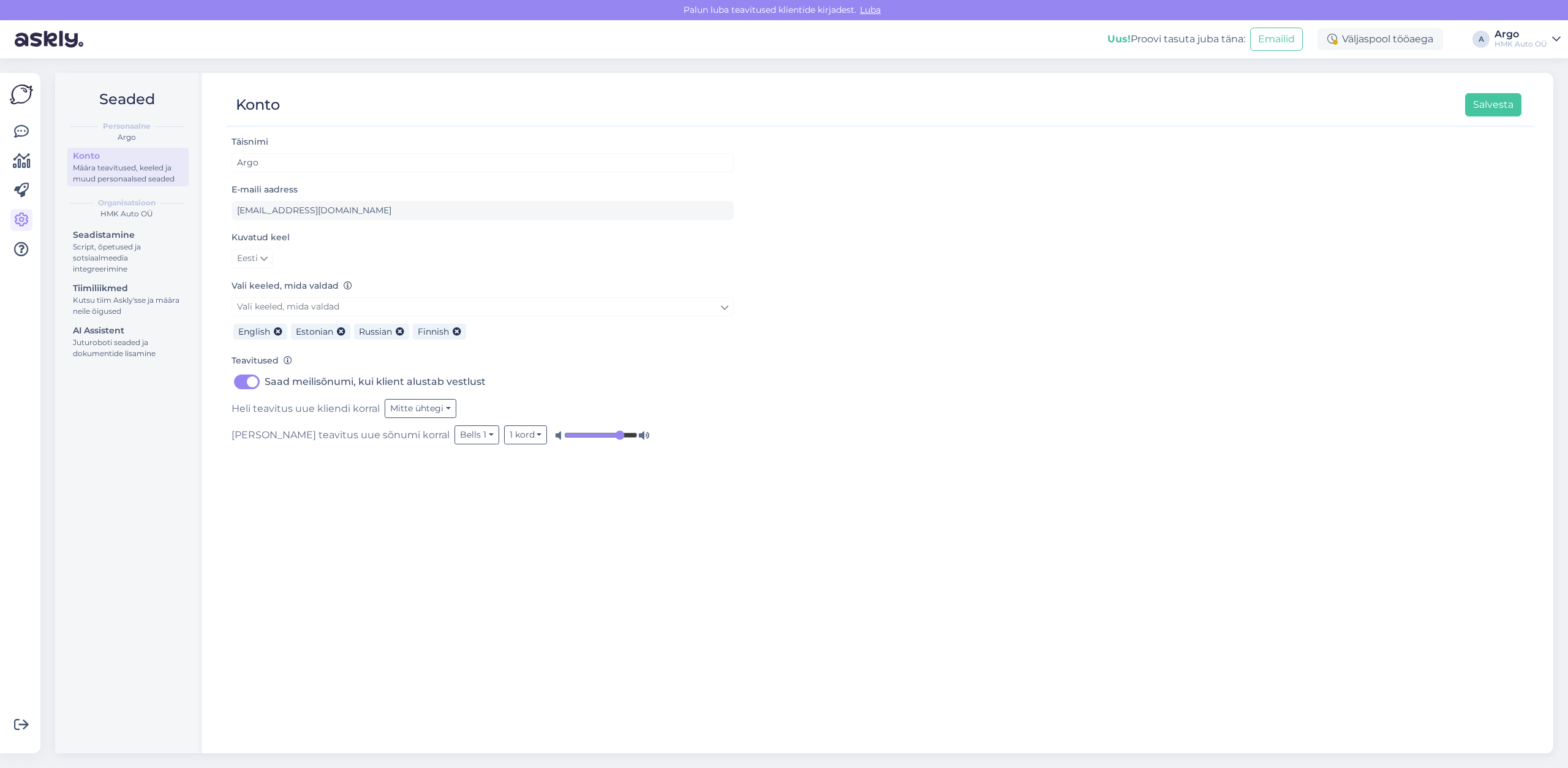
click at [1561, 42] on div "Uus! Proovi tasuta [PERSON_NAME]: Emailid Väljaspool tööaega Võta paus, Askly h…" at bounding box center [784, 38] width 1568 height 38
click at [1558, 40] on icon at bounding box center [1556, 38] width 9 height 10
click at [19, 129] on icon at bounding box center [21, 132] width 15 height 15
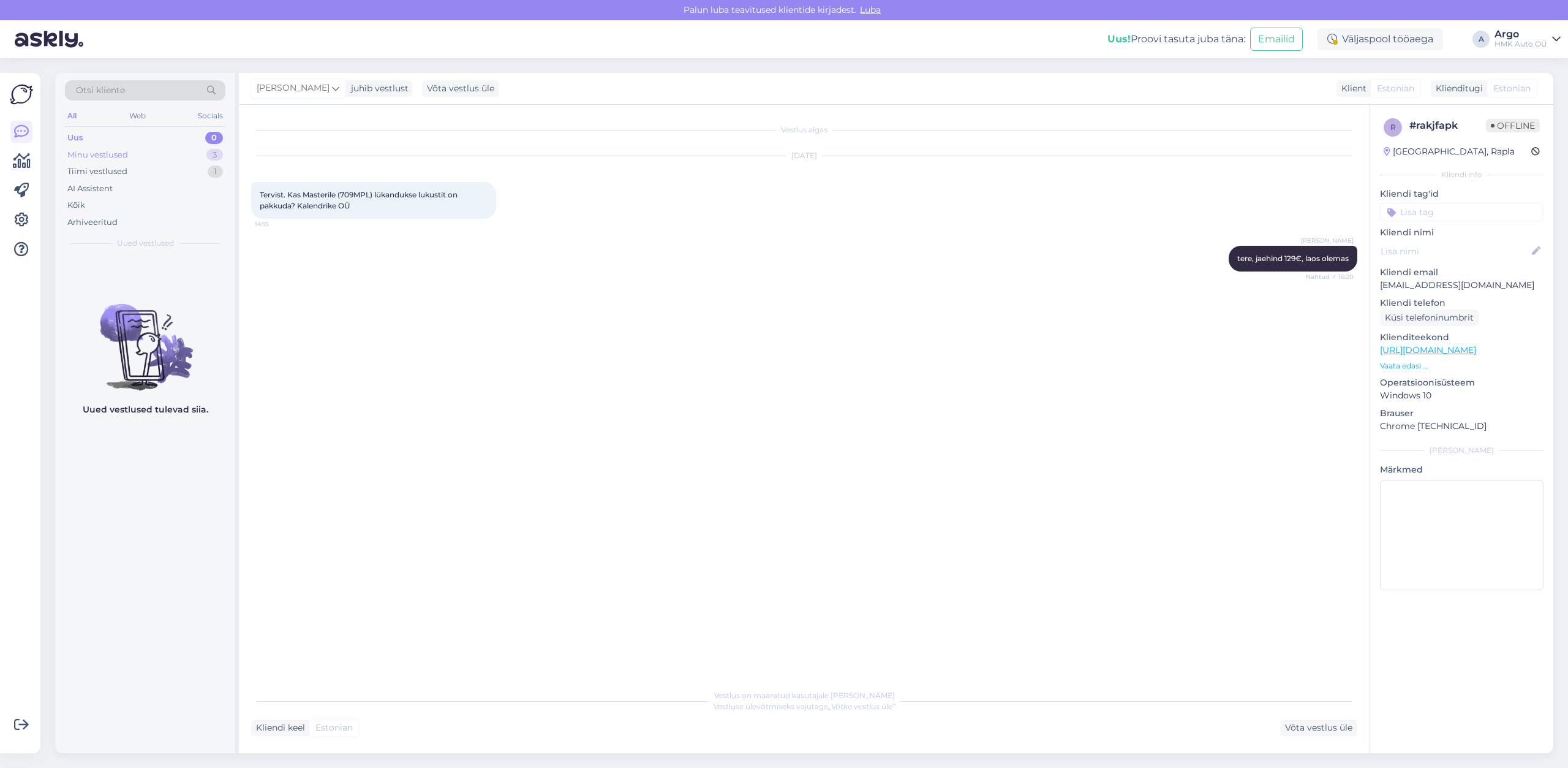
click at [88, 154] on div "Minu vestlused" at bounding box center [98, 154] width 61 height 13
click at [106, 283] on div "Aitäh" at bounding box center [157, 281] width 140 height 11
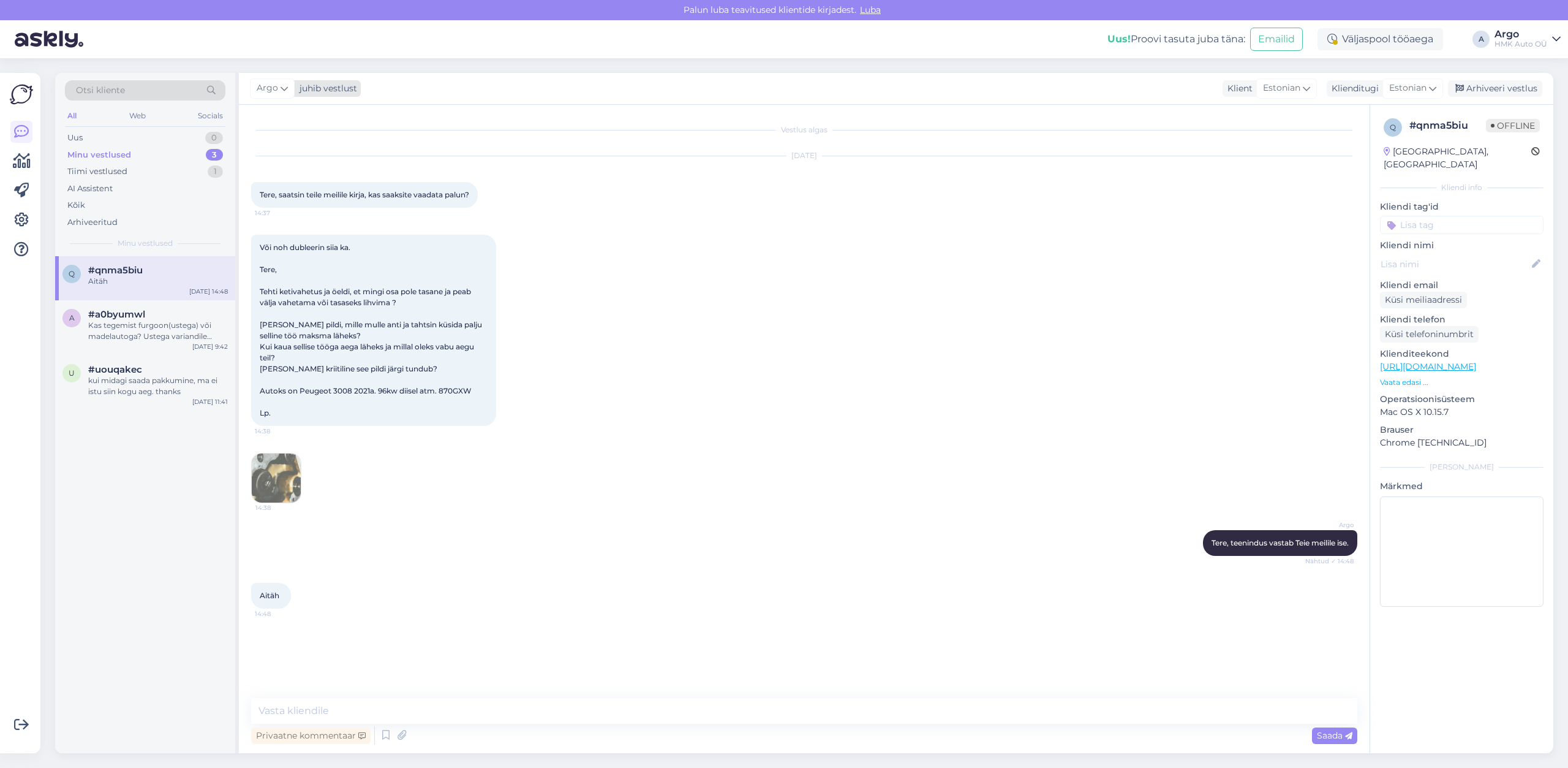
click at [270, 92] on span "Argo" at bounding box center [267, 88] width 21 height 13
click at [483, 78] on div "Argo juhib vestlust Meelis [EMAIL_ADDRESS][DOMAIN_NAME] Kristo Kuusk [EMAIL_ADD…" at bounding box center [896, 89] width 1315 height 32
click at [1429, 87] on div "Estonian" at bounding box center [1413, 88] width 61 height 20
click at [100, 370] on span "#uouqakec" at bounding box center [115, 369] width 54 height 11
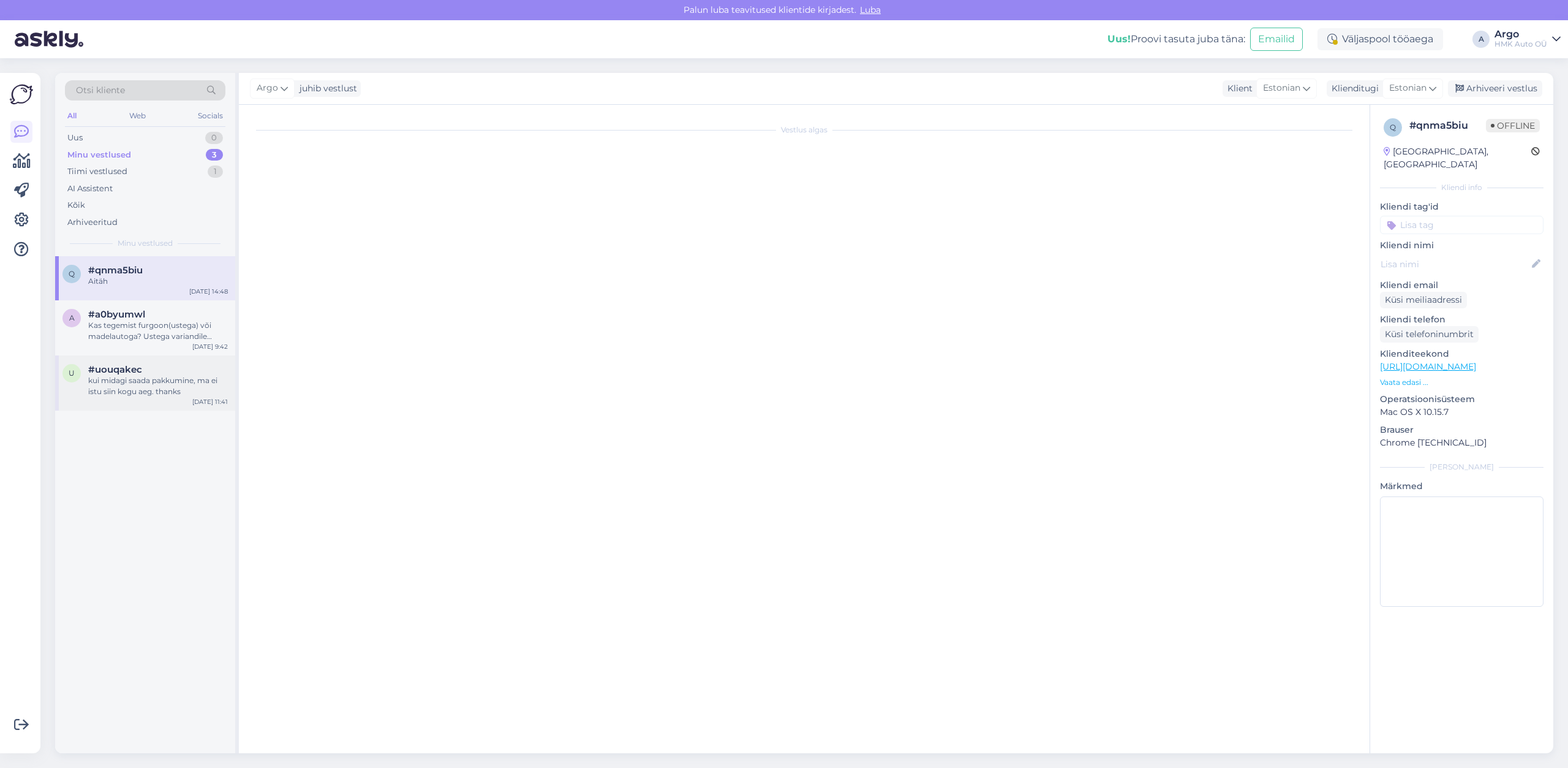
scroll to position [980, 0]
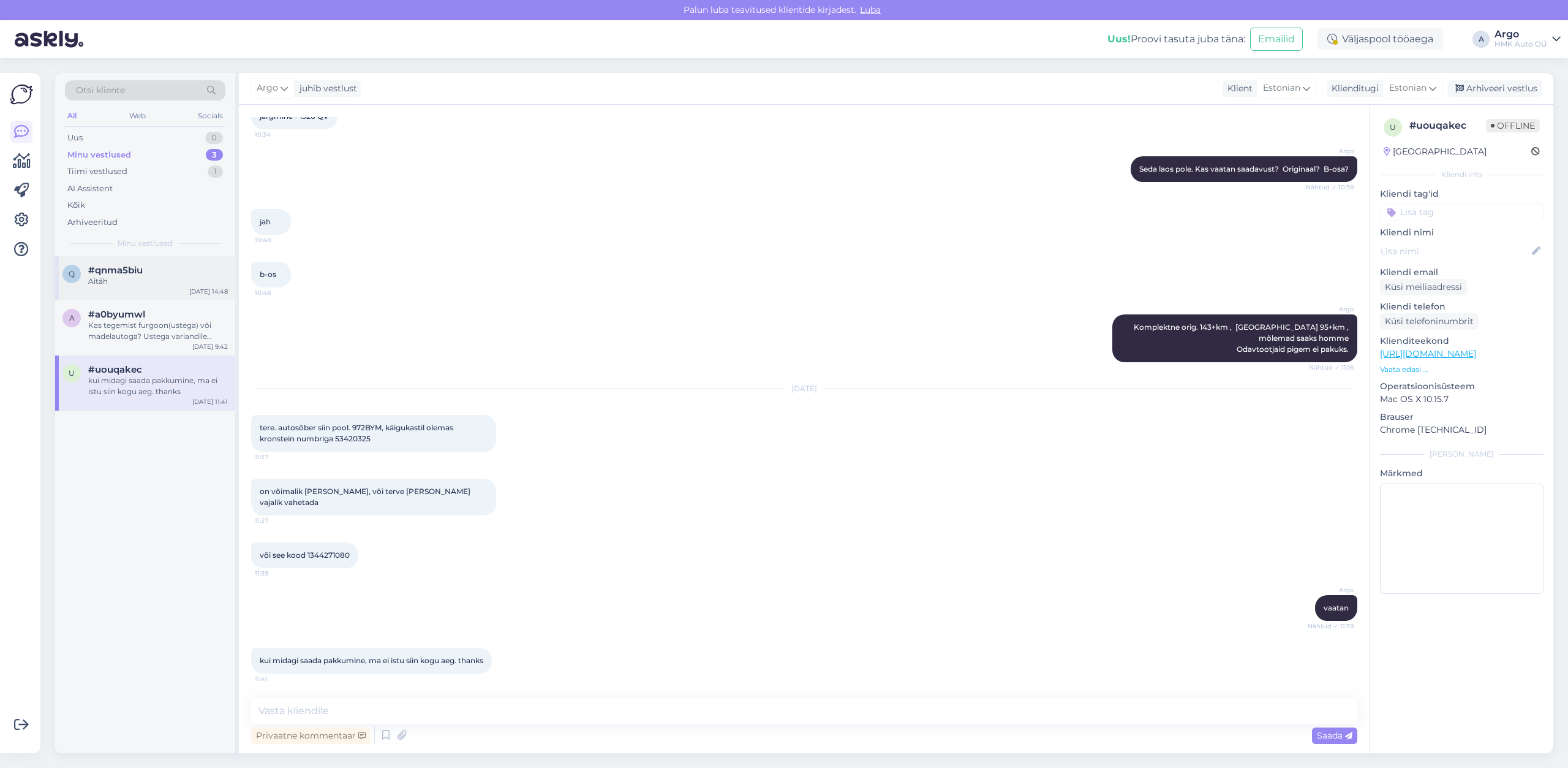
click at [125, 284] on div "Aitäh" at bounding box center [157, 281] width 140 height 11
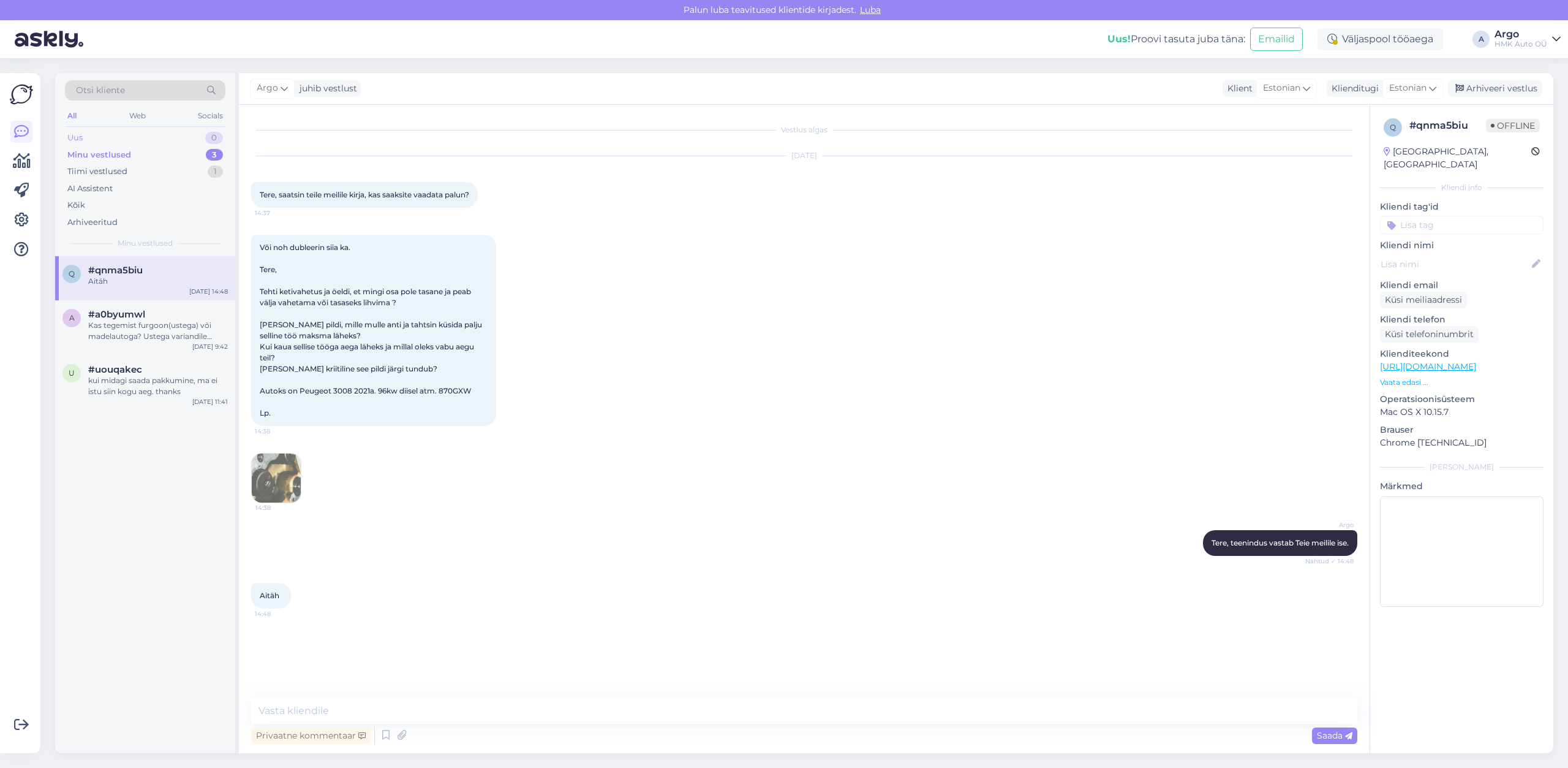
click at [113, 135] on div "Uus 0" at bounding box center [145, 137] width 160 height 17
